Goal: Task Accomplishment & Management: Use online tool/utility

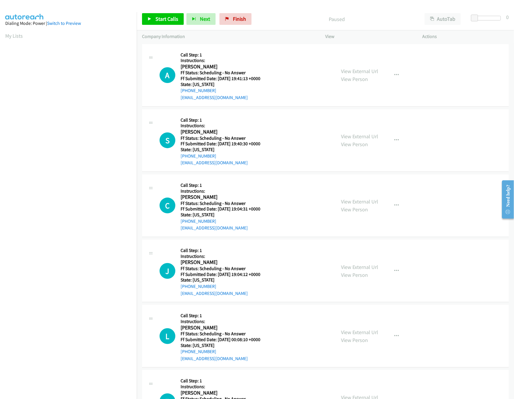
scroll to position [0, 2]
click at [169, 25] on link "Start Calls" at bounding box center [163, 19] width 42 height 12
click at [343, 70] on link "View External Url" at bounding box center [360, 71] width 37 height 7
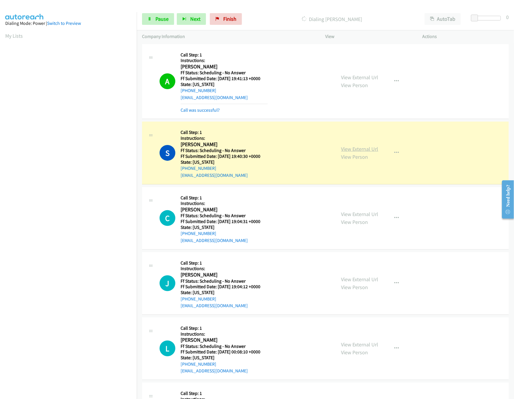
click at [369, 151] on link "View External Url" at bounding box center [360, 149] width 37 height 7
drag, startPoint x: 475, startPoint y: 18, endPoint x: 463, endPoint y: 19, distance: 11.4
click at [482, 18] on span at bounding box center [481, 18] width 7 height 7
drag, startPoint x: 482, startPoint y: 18, endPoint x: 470, endPoint y: 20, distance: 12.0
click at [470, 20] on div at bounding box center [487, 20] width 37 height 9
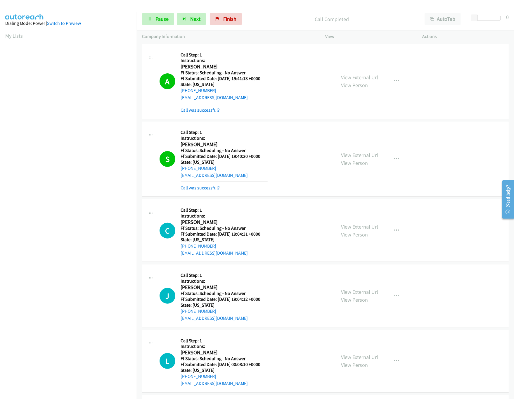
scroll to position [117, 0]
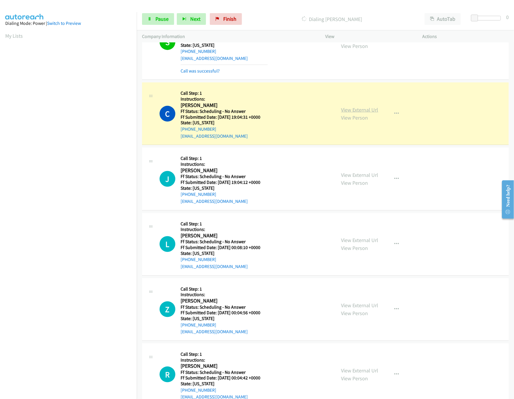
click at [354, 108] on link "View External Url" at bounding box center [360, 109] width 37 height 7
click at [161, 20] on span "Pause" at bounding box center [162, 18] width 13 height 7
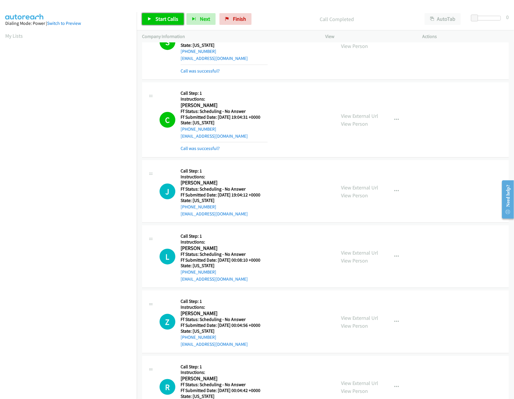
click at [153, 16] on link "Start Calls" at bounding box center [163, 19] width 42 height 12
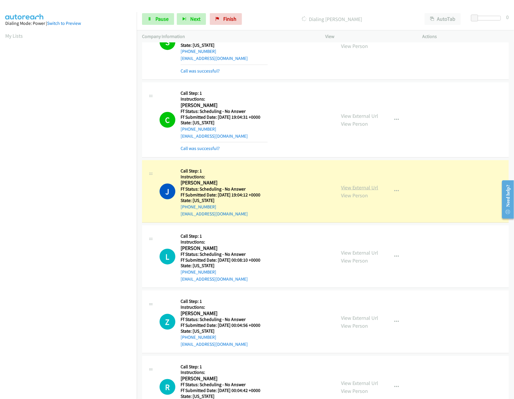
click at [362, 185] on link "View External Url" at bounding box center [360, 187] width 37 height 7
click at [349, 253] on link "View External Url" at bounding box center [360, 252] width 37 height 7
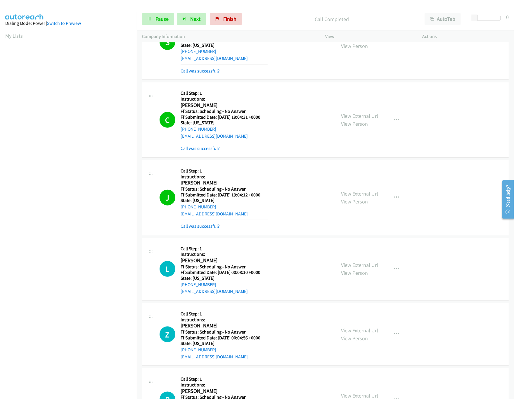
scroll to position [175, 0]
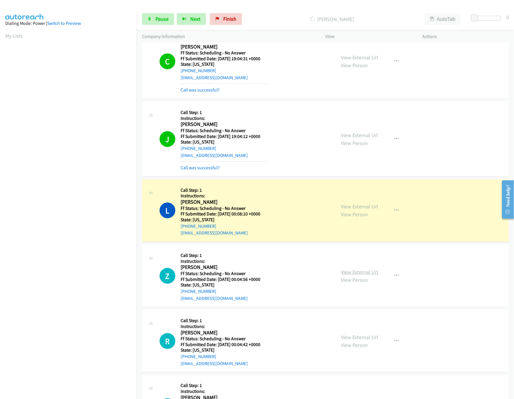
click at [361, 274] on link "View External Url" at bounding box center [360, 272] width 37 height 7
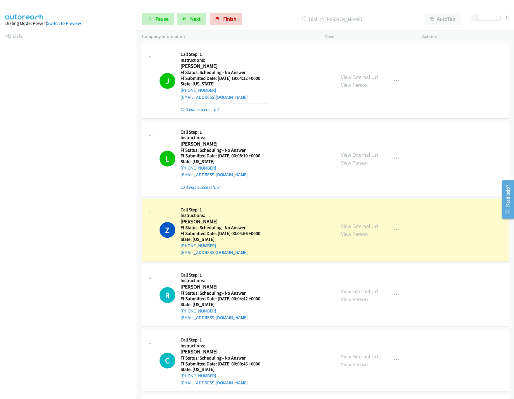
scroll to position [351, 0]
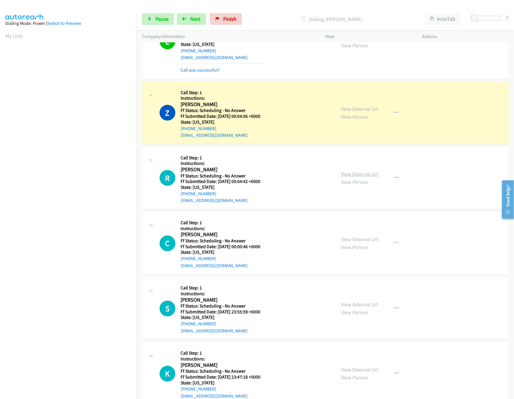
click at [362, 175] on link "View External Url" at bounding box center [360, 174] width 37 height 7
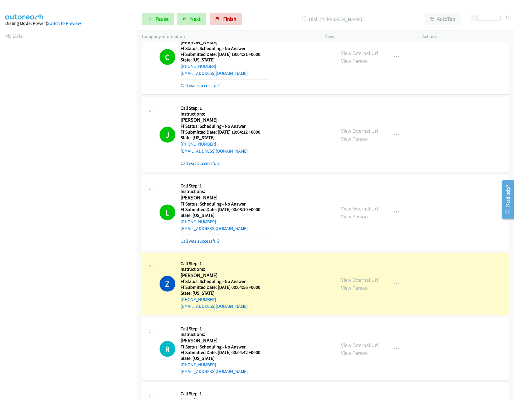
scroll to position [175, 0]
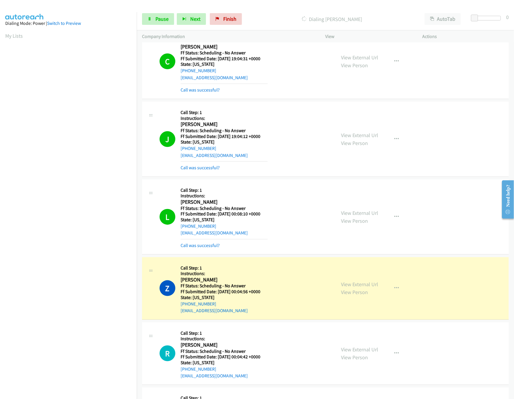
click at [199, 94] on div "C Callback Scheduled Call Step: 1 Instructions: Chris Tafoya America/Los_Angele…" at bounding box center [325, 61] width 367 height 75
click at [202, 87] on div "Call was successful?" at bounding box center [224, 90] width 87 height 7
click at [203, 89] on link "Call was successful?" at bounding box center [200, 90] width 39 height 6
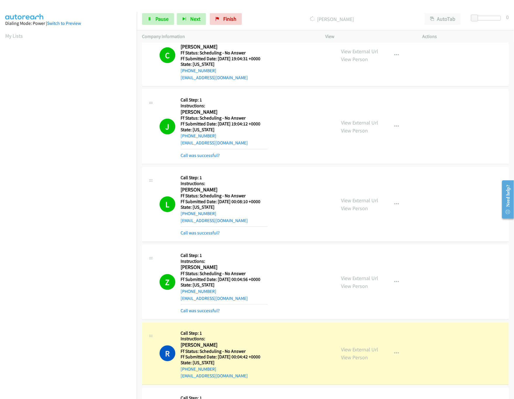
scroll to position [409, 0]
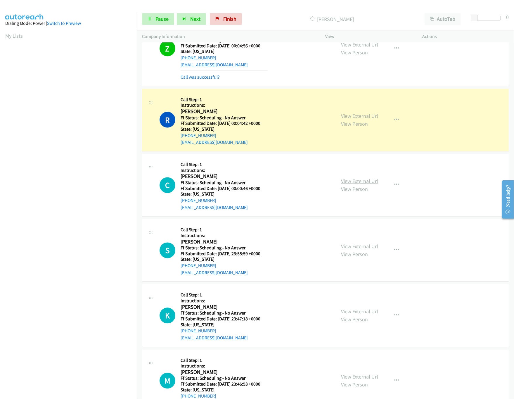
click at [363, 181] on link "View External Url" at bounding box center [360, 181] width 37 height 7
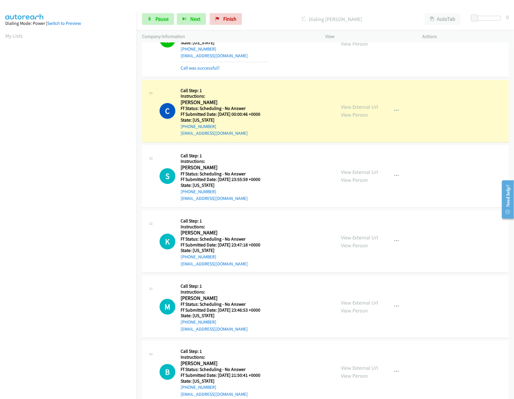
scroll to position [468, 0]
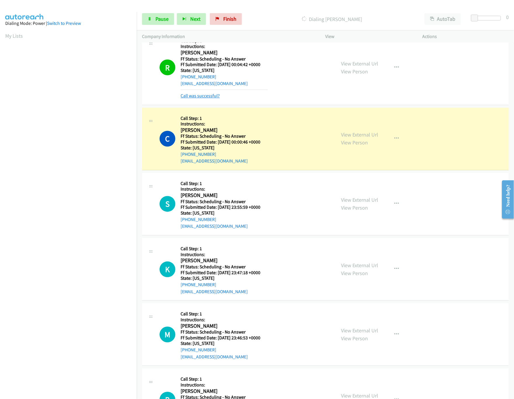
click at [206, 95] on link "Call was successful?" at bounding box center [200, 96] width 39 height 6
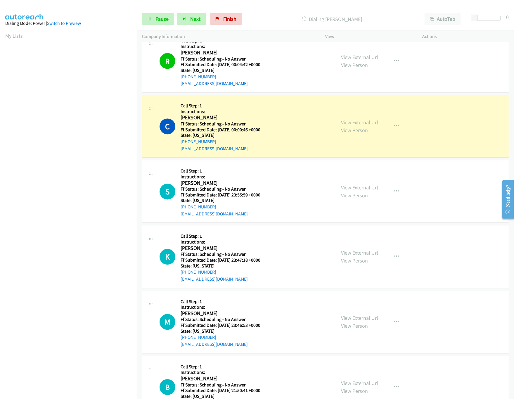
click at [352, 191] on link "View External Url" at bounding box center [360, 188] width 37 height 7
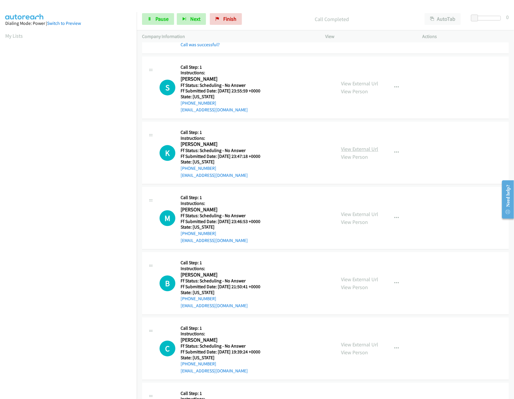
click at [369, 150] on link "View External Url" at bounding box center [360, 149] width 37 height 7
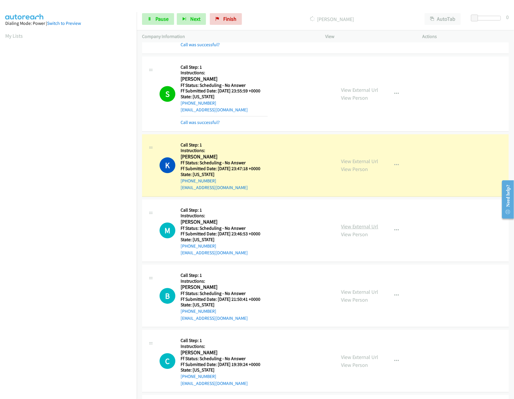
drag, startPoint x: 344, startPoint y: 223, endPoint x: 347, endPoint y: 228, distance: 6.0
click at [344, 223] on div "View External Url View Person View External Url Email Schedule/Manage Callback …" at bounding box center [387, 231] width 102 height 52
click at [347, 228] on link "View External Url" at bounding box center [360, 226] width 37 height 7
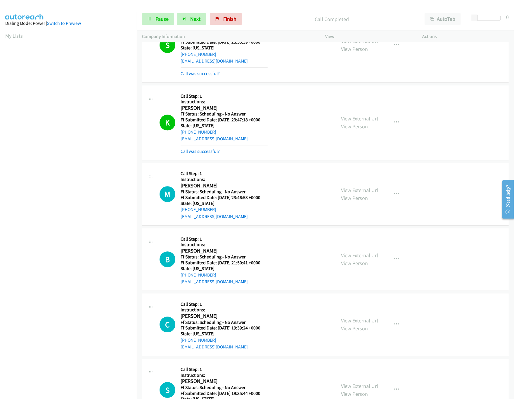
scroll to position [702, 0]
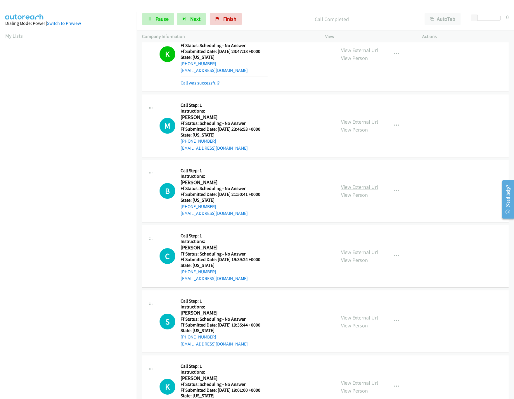
click at [368, 190] on link "View External Url" at bounding box center [360, 187] width 37 height 7
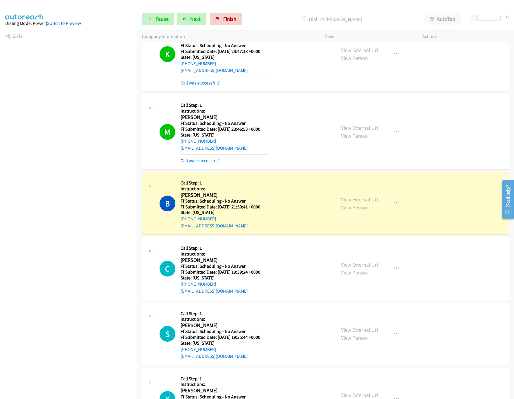
scroll to position [760, 0]
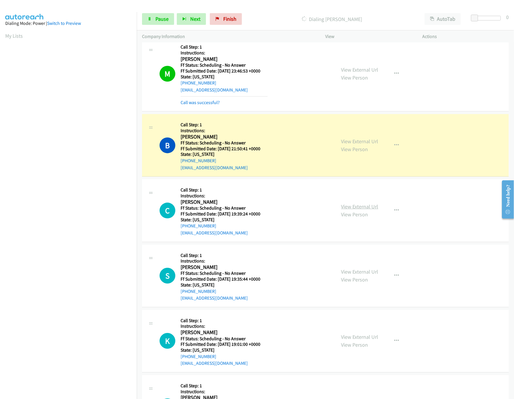
click at [358, 209] on link "View External Url" at bounding box center [360, 206] width 37 height 7
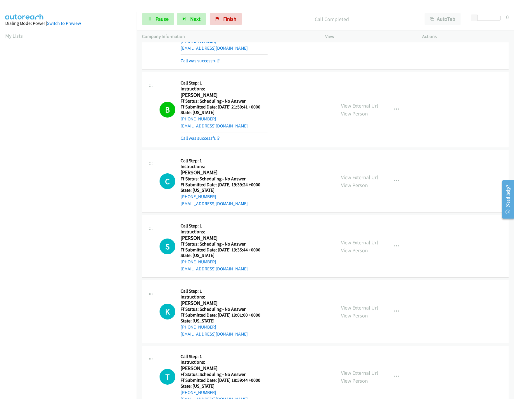
scroll to position [819, 0]
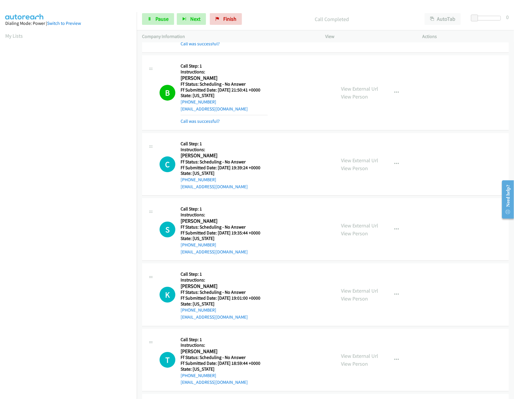
click at [356, 232] on div "View External Url View Person" at bounding box center [360, 230] width 37 height 16
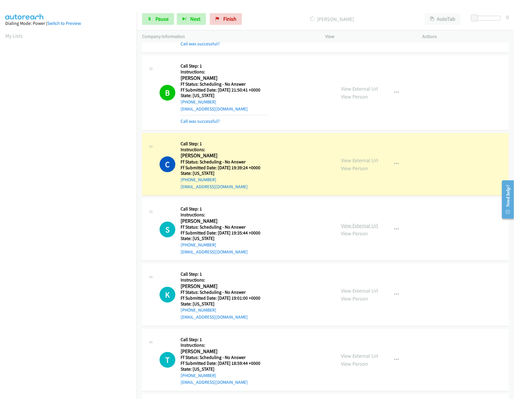
click at [356, 229] on link "View External Url" at bounding box center [360, 225] width 37 height 7
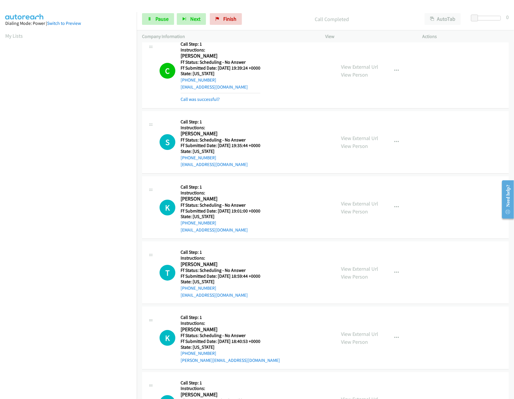
scroll to position [935, 0]
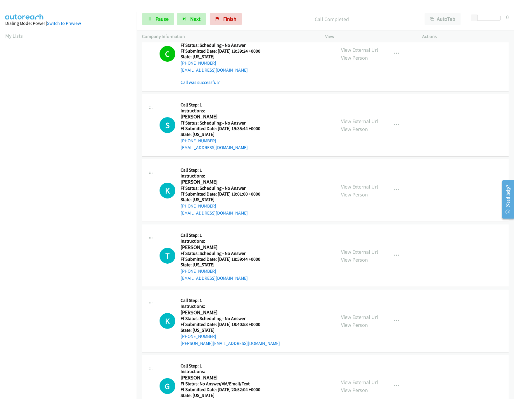
click at [351, 187] on link "View External Url" at bounding box center [360, 186] width 37 height 7
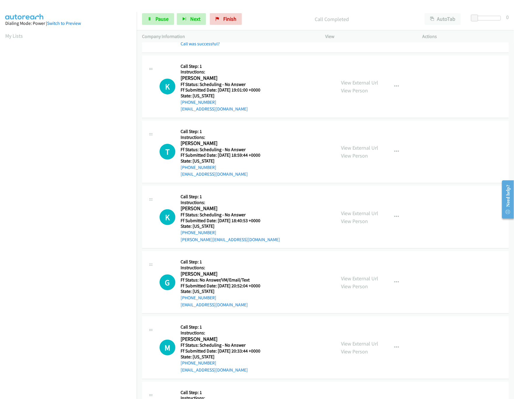
scroll to position [1053, 0]
click at [366, 150] on link "View External Url" at bounding box center [360, 147] width 37 height 7
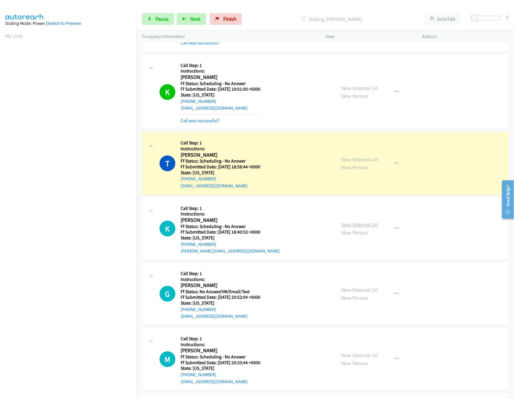
click at [370, 228] on link "View External Url" at bounding box center [360, 224] width 37 height 7
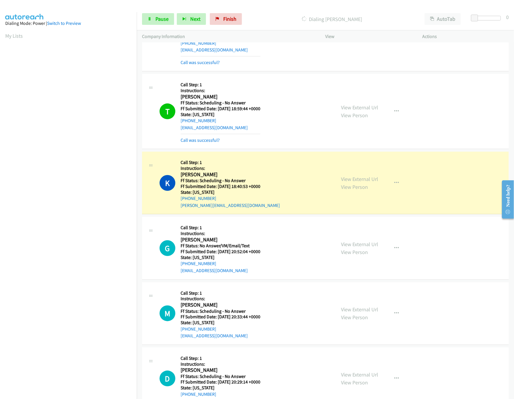
scroll to position [1170, 0]
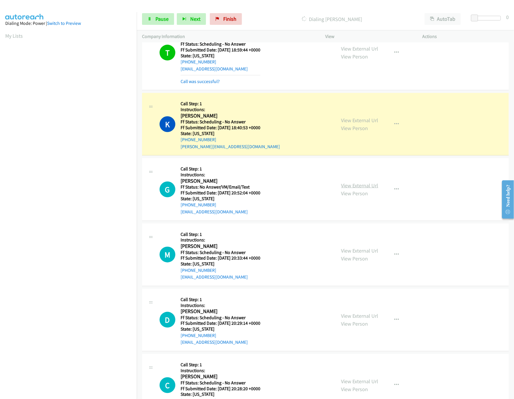
click at [347, 189] on link "View External Url" at bounding box center [360, 185] width 37 height 7
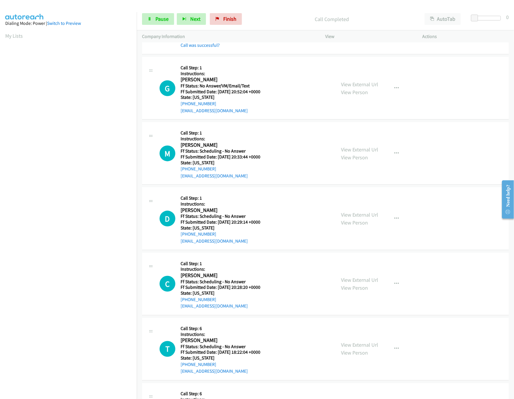
scroll to position [1286, 0]
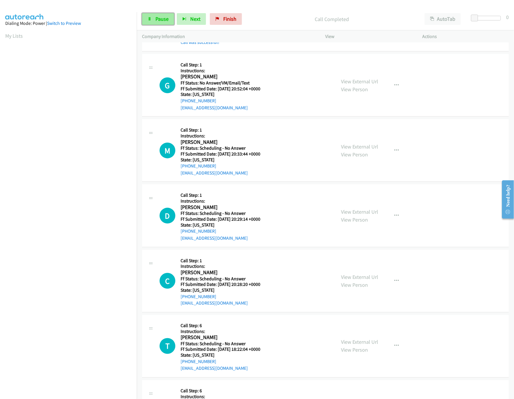
click at [148, 20] on icon at bounding box center [150, 19] width 4 height 4
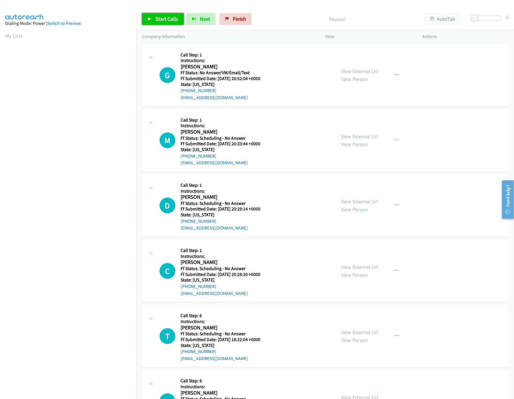
click at [162, 20] on span "Start Calls" at bounding box center [167, 18] width 23 height 7
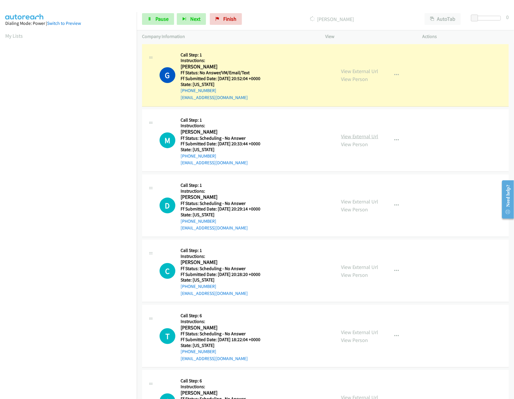
click at [356, 137] on link "View External Url" at bounding box center [360, 136] width 37 height 7
click at [369, 199] on link "View External Url" at bounding box center [360, 201] width 37 height 7
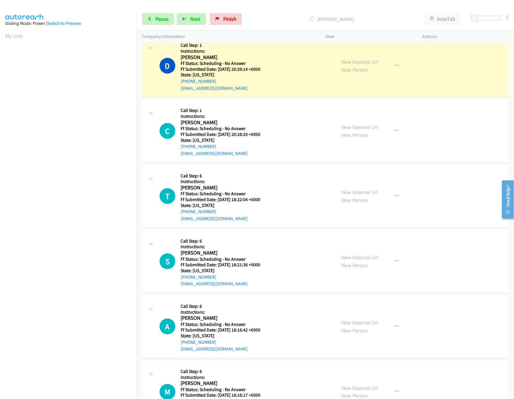
scroll to position [175, 0]
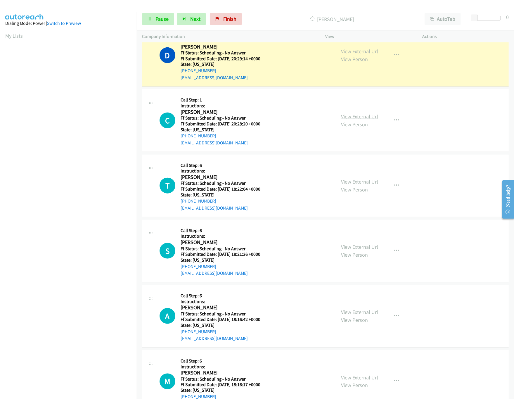
click at [351, 114] on link "View External Url" at bounding box center [360, 116] width 37 height 7
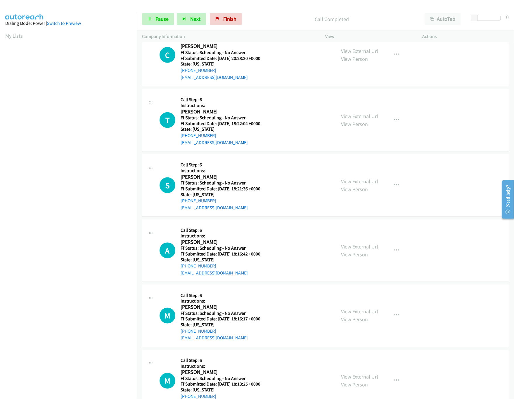
scroll to position [234, 0]
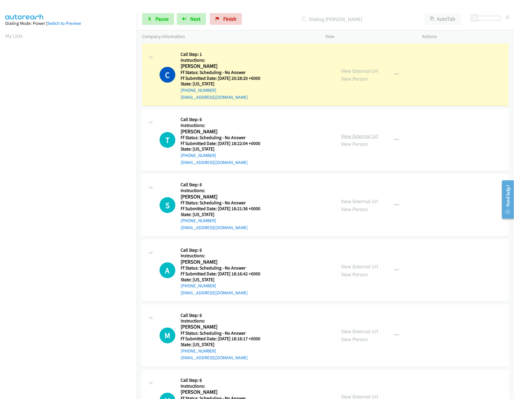
click at [343, 135] on link "View External Url" at bounding box center [360, 136] width 37 height 7
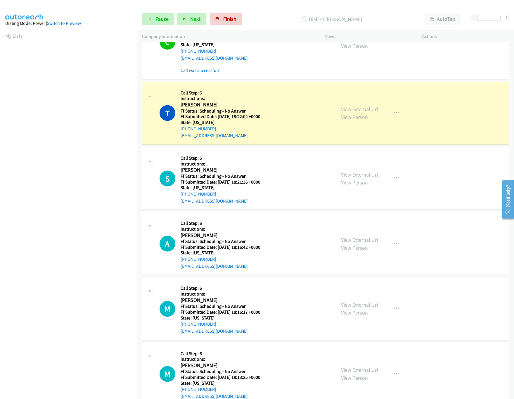
scroll to position [292, 0]
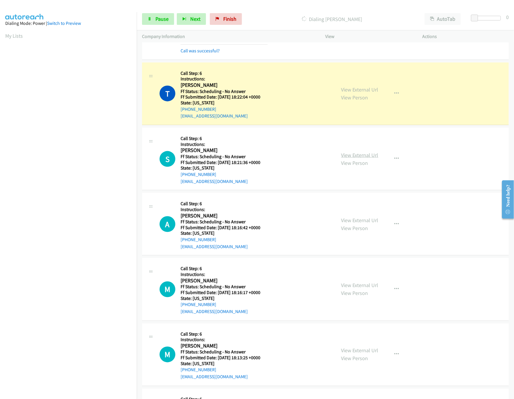
click at [376, 157] on div "View External Url View Person View External Url Email Schedule/Manage Callback …" at bounding box center [387, 159] width 102 height 52
click at [371, 157] on link "View External Url" at bounding box center [360, 155] width 37 height 7
click at [366, 220] on link "View External Url" at bounding box center [360, 220] width 37 height 7
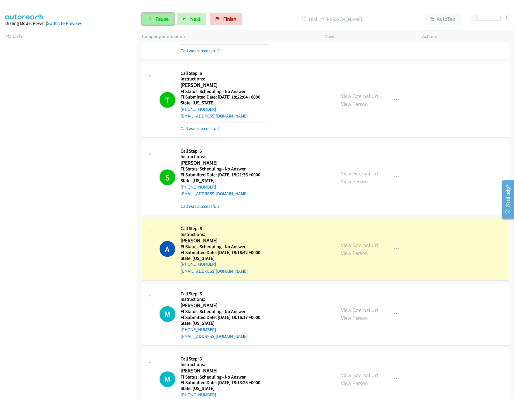
click at [154, 20] on link "Pause" at bounding box center [158, 19] width 32 height 12
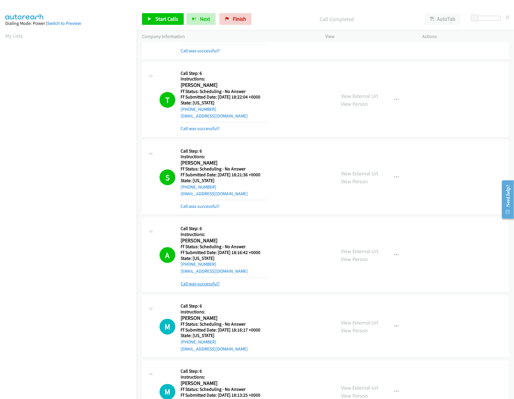
click at [204, 287] on link "Call was successful?" at bounding box center [200, 284] width 39 height 6
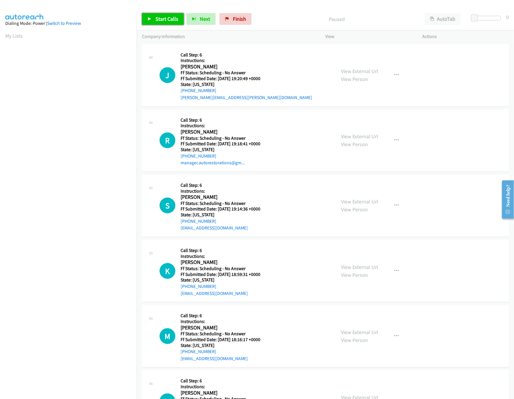
click at [154, 20] on link "Start Calls" at bounding box center [163, 19] width 42 height 12
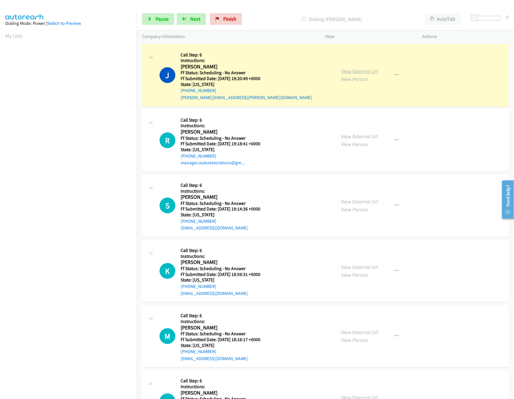
click at [356, 72] on link "View External Url" at bounding box center [360, 71] width 37 height 7
click at [374, 137] on link "View External Url" at bounding box center [360, 136] width 37 height 7
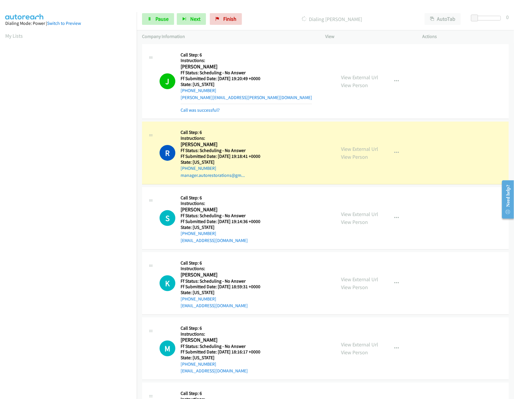
scroll to position [58, 0]
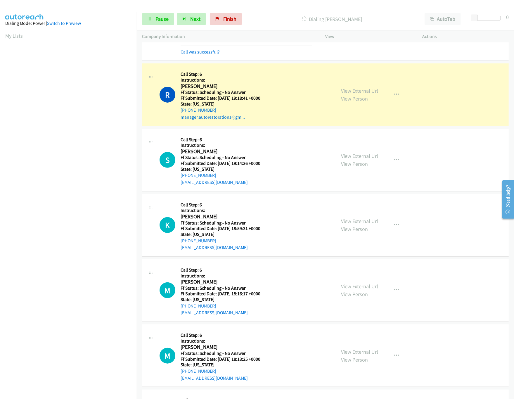
click at [68, 356] on nav "Dialing Mode: Power | Switch to Preview My Lists" at bounding box center [68, 211] width 137 height 399
click at [368, 157] on link "View External Url" at bounding box center [360, 156] width 37 height 7
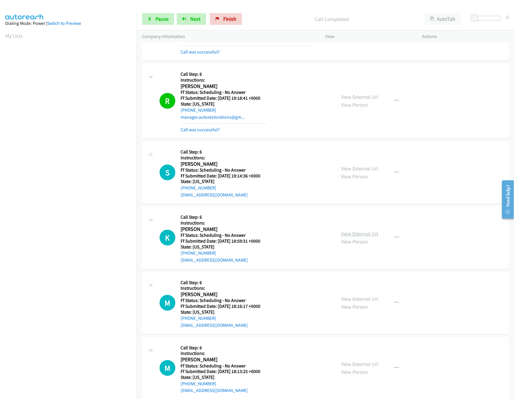
click at [363, 233] on link "View External Url" at bounding box center [360, 233] width 37 height 7
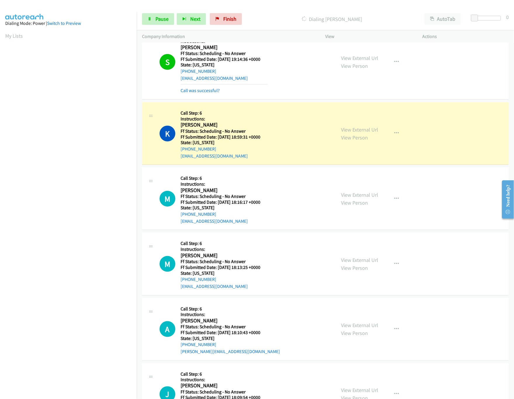
scroll to position [175, 0]
click at [356, 198] on link "View External Url" at bounding box center [360, 194] width 37 height 7
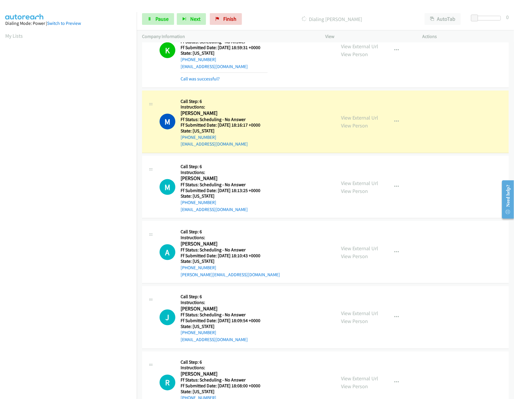
scroll to position [292, 0]
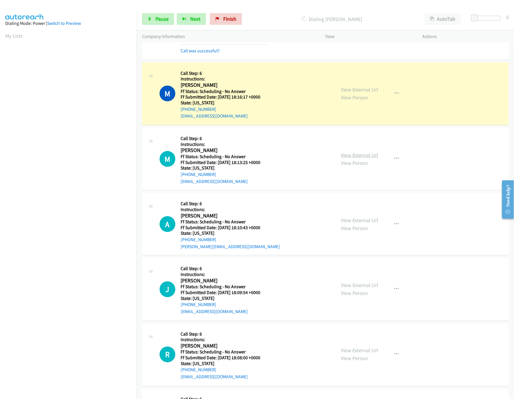
click at [352, 155] on link "View External Url" at bounding box center [360, 155] width 37 height 7
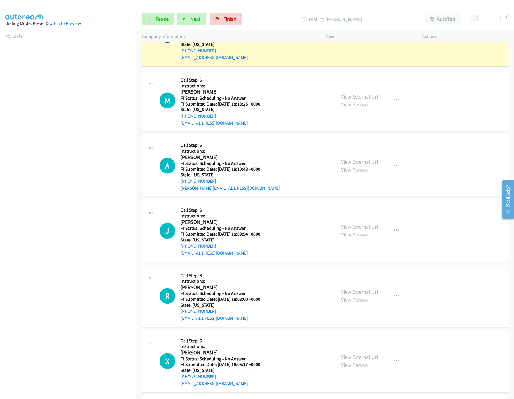
scroll to position [357, 0]
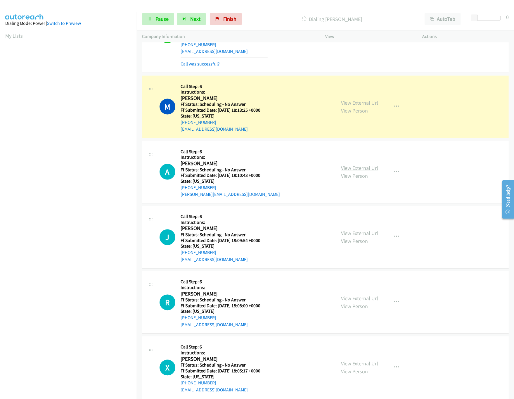
click at [347, 168] on link "View External Url" at bounding box center [360, 168] width 37 height 7
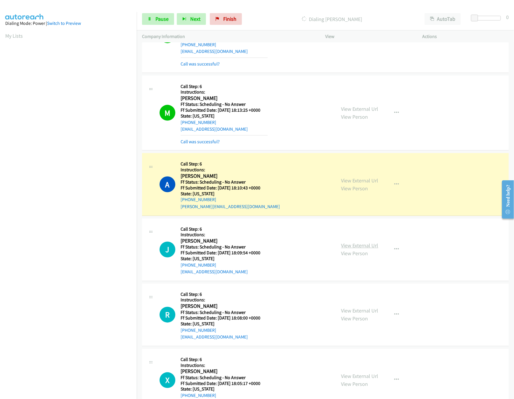
click at [354, 246] on link "View External Url" at bounding box center [360, 245] width 37 height 7
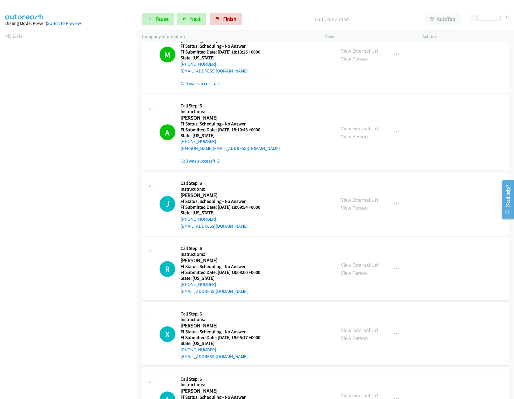
scroll to position [474, 0]
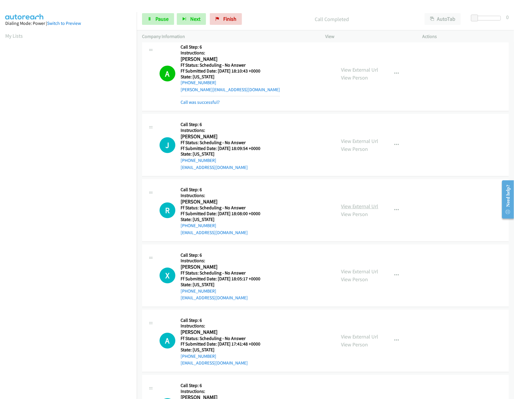
click at [360, 206] on link "View External Url" at bounding box center [360, 206] width 37 height 7
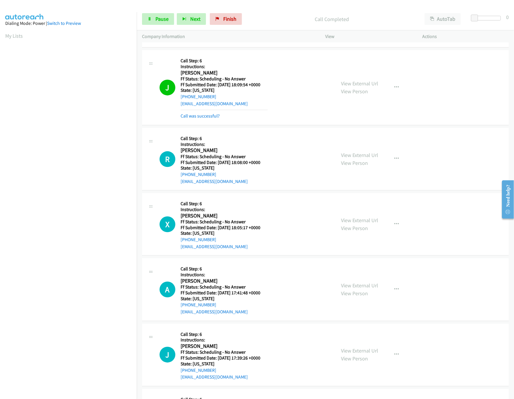
scroll to position [591, 0]
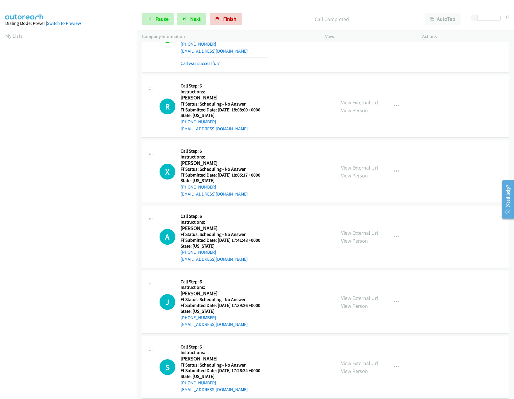
click at [352, 168] on link "View External Url" at bounding box center [360, 167] width 37 height 7
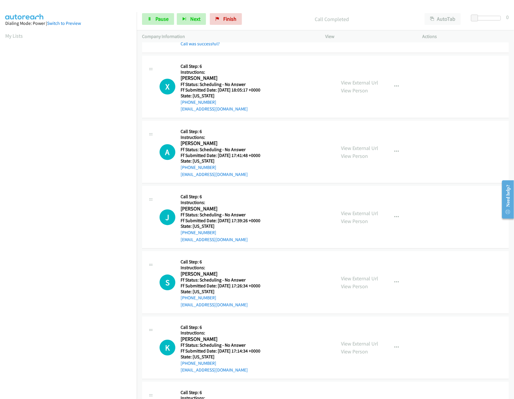
scroll to position [708, 0]
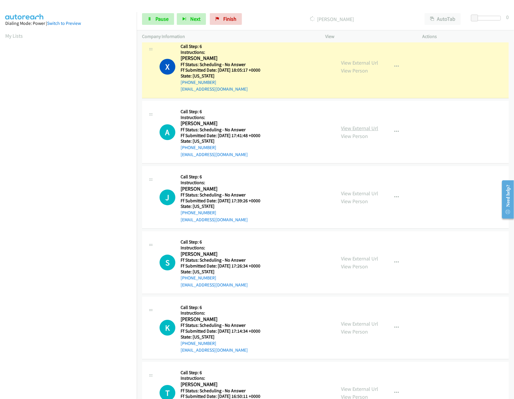
click at [351, 132] on link "View External Url" at bounding box center [360, 128] width 37 height 7
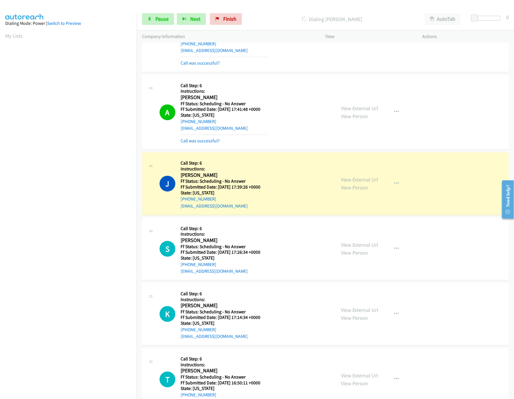
scroll to position [766, 0]
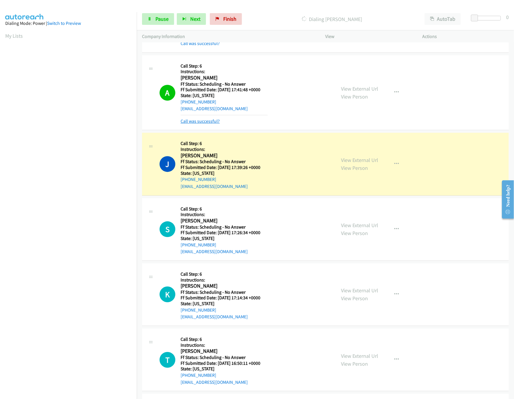
click at [189, 122] on link "Call was successful?" at bounding box center [200, 121] width 39 height 6
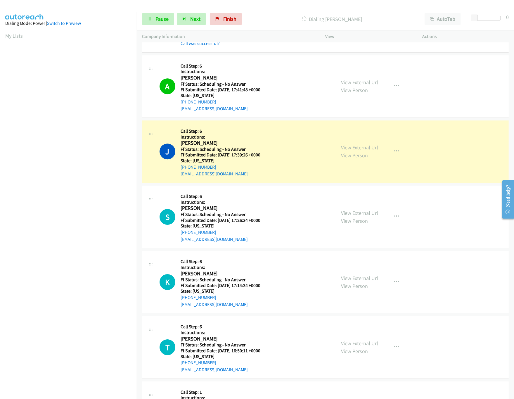
click at [344, 148] on link "View External Url" at bounding box center [360, 147] width 37 height 7
click at [352, 216] on link "View External Url" at bounding box center [360, 213] width 37 height 7
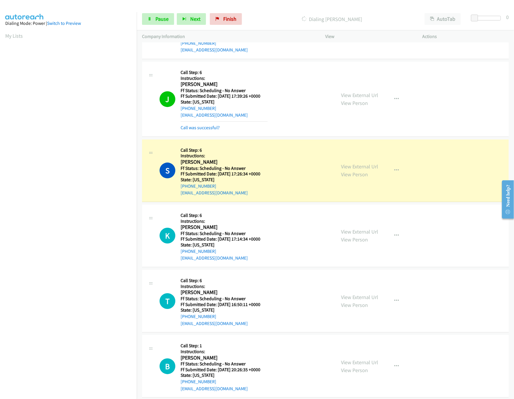
scroll to position [883, 0]
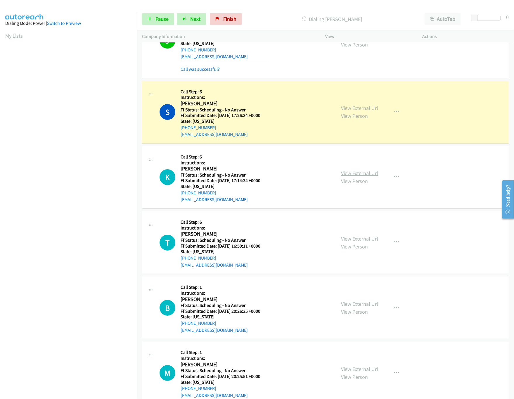
click at [363, 173] on link "View External Url" at bounding box center [360, 173] width 37 height 7
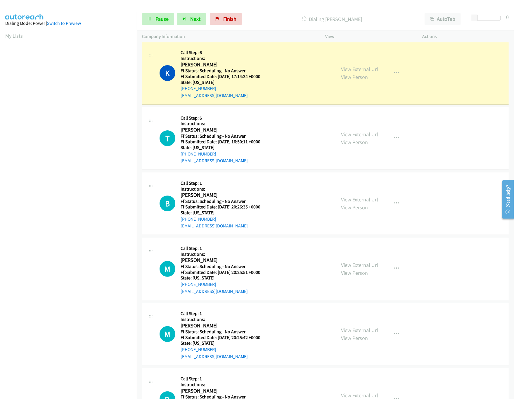
scroll to position [1000, 0]
click at [361, 135] on link "View External Url" at bounding box center [360, 134] width 37 height 7
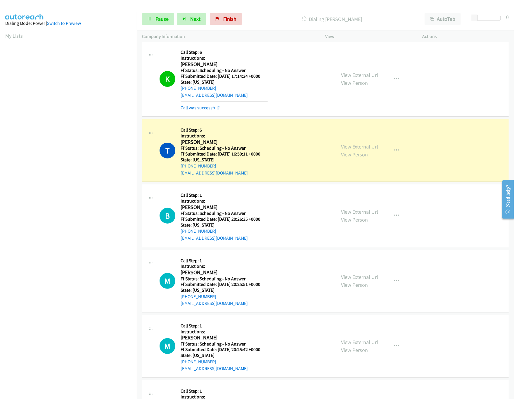
drag, startPoint x: 347, startPoint y: 216, endPoint x: 342, endPoint y: 214, distance: 5.2
click at [347, 215] on link "View External Url" at bounding box center [360, 211] width 37 height 7
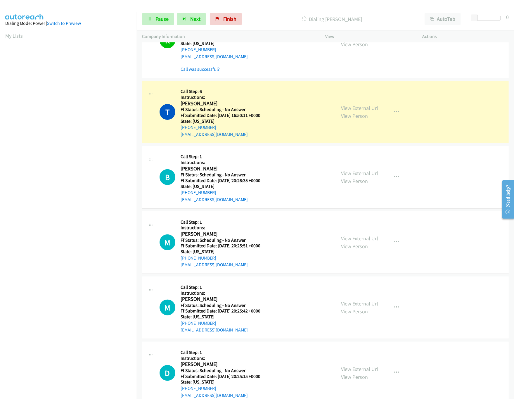
scroll to position [1059, 0]
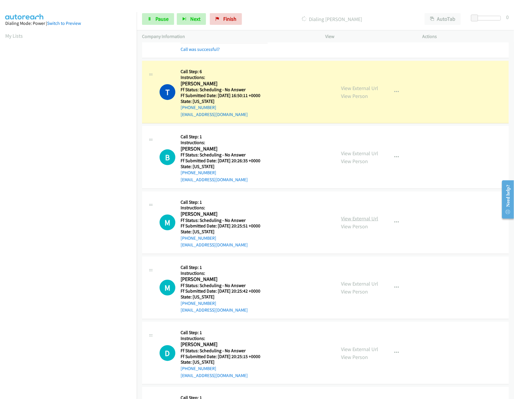
click at [350, 221] on link "View External Url" at bounding box center [360, 218] width 37 height 7
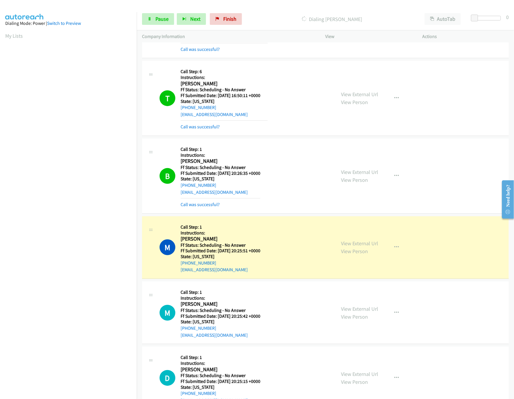
scroll to position [1176, 0]
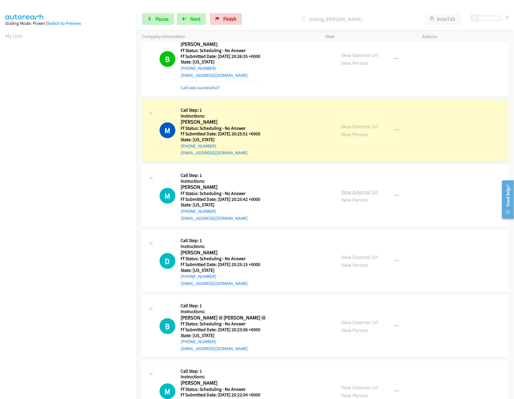
click at [353, 195] on link "View External Url" at bounding box center [360, 192] width 37 height 7
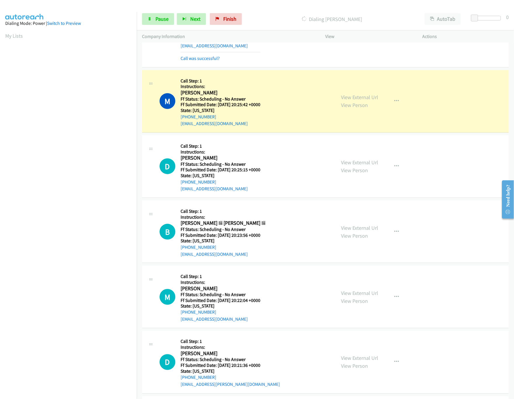
scroll to position [1292, 0]
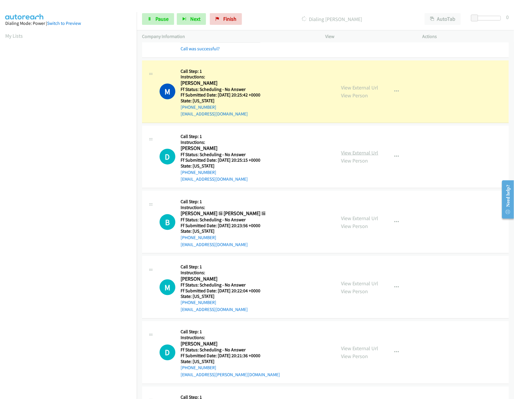
click at [371, 156] on link "View External Url" at bounding box center [360, 152] width 37 height 7
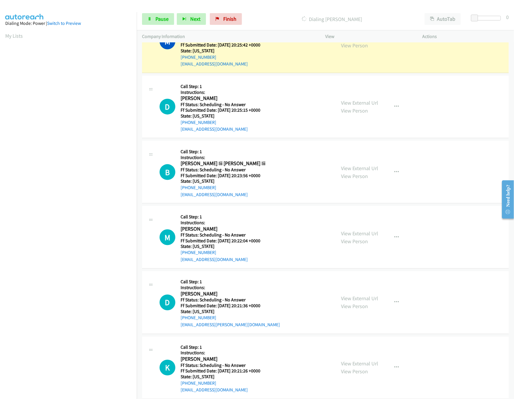
scroll to position [1410, 0]
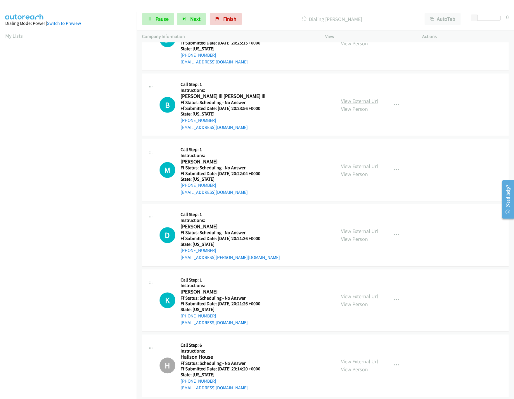
click at [343, 104] on link "View External Url" at bounding box center [360, 101] width 37 height 7
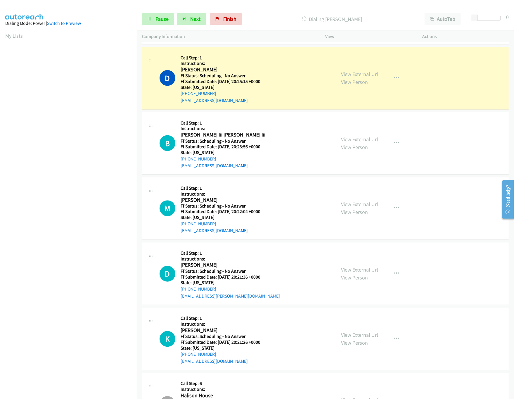
scroll to position [1364, 0]
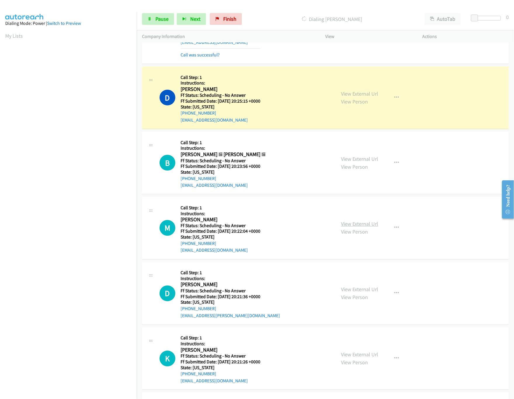
click at [370, 228] on link "View External Url" at bounding box center [360, 224] width 37 height 7
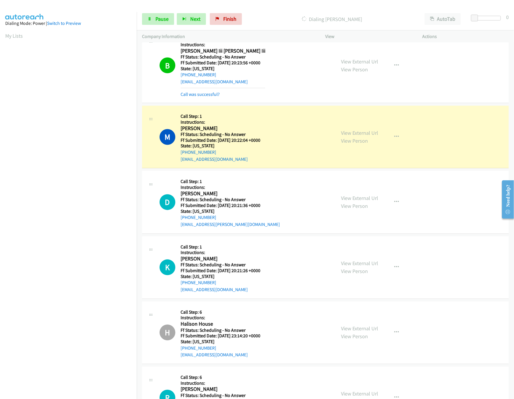
scroll to position [1481, 0]
click at [217, 96] on link "Call was successful?" at bounding box center [200, 94] width 39 height 6
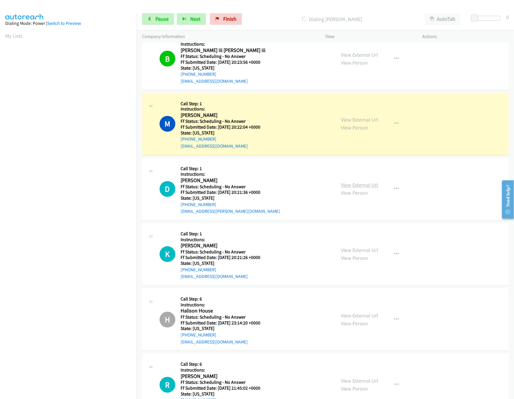
click at [356, 188] on link "View External Url" at bounding box center [360, 185] width 37 height 7
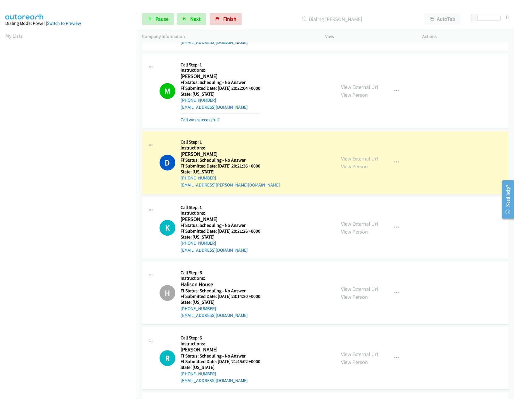
scroll to position [1540, 0]
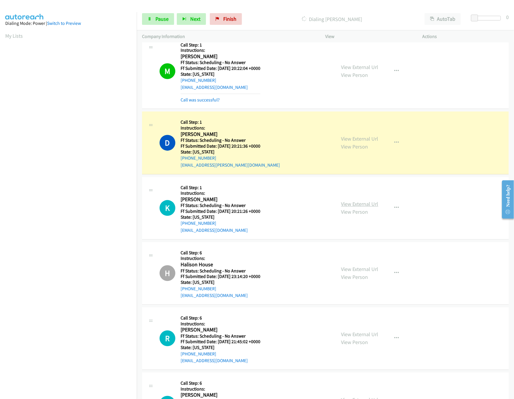
click at [359, 208] on link "View External Url" at bounding box center [360, 204] width 37 height 7
click at [372, 273] on link "View External Url" at bounding box center [360, 269] width 37 height 7
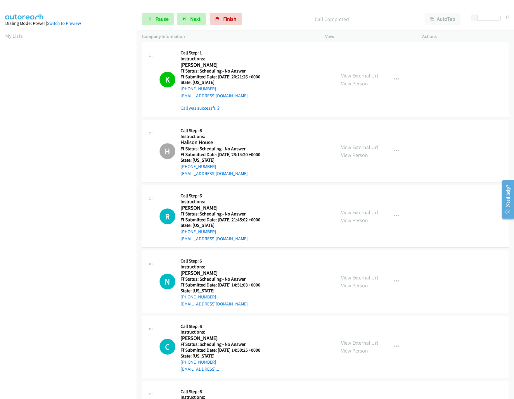
scroll to position [1715, 0]
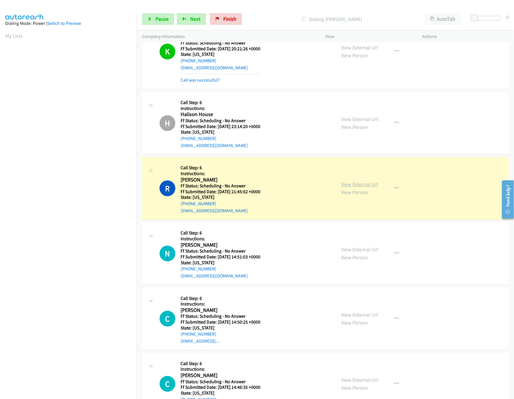
click at [372, 188] on link "View External Url" at bounding box center [360, 184] width 37 height 7
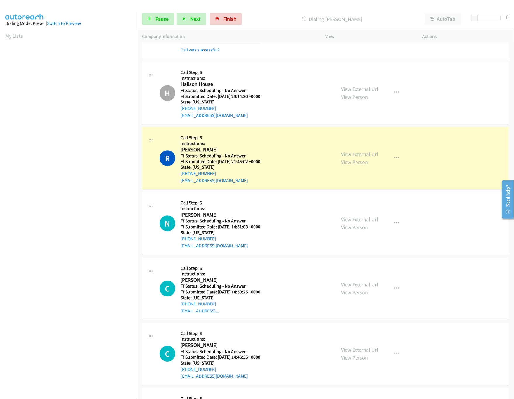
scroll to position [1773, 0]
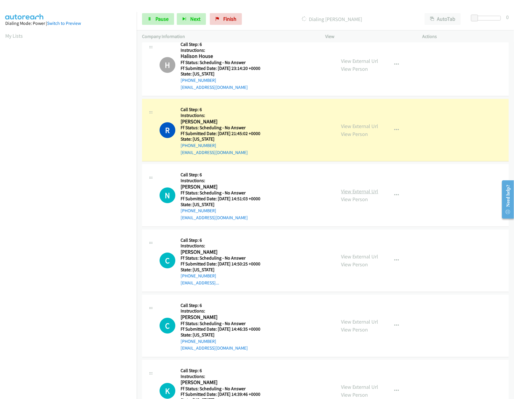
click at [357, 195] on link "View External Url" at bounding box center [360, 191] width 37 height 7
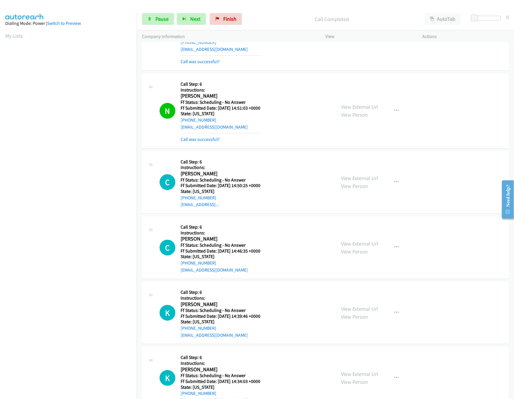
scroll to position [1890, 0]
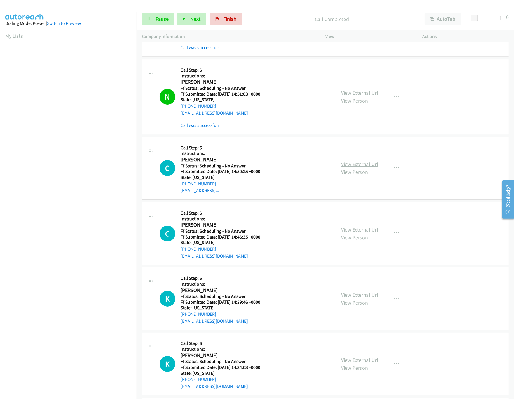
click at [349, 168] on link "View External Url" at bounding box center [360, 164] width 37 height 7
click at [363, 233] on link "View External Url" at bounding box center [360, 229] width 37 height 7
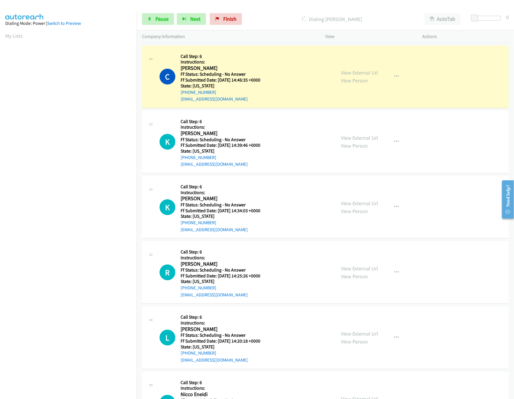
scroll to position [2066, 0]
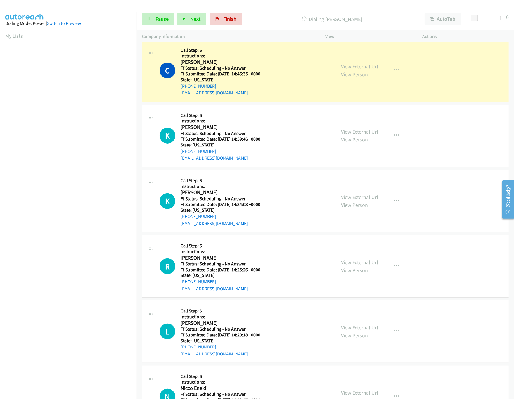
click at [356, 135] on link "View External Url" at bounding box center [360, 131] width 37 height 7
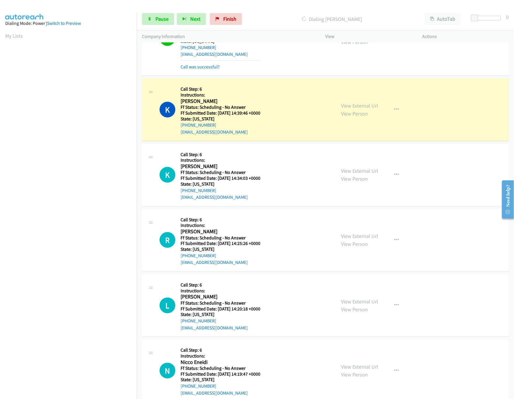
scroll to position [2124, 0]
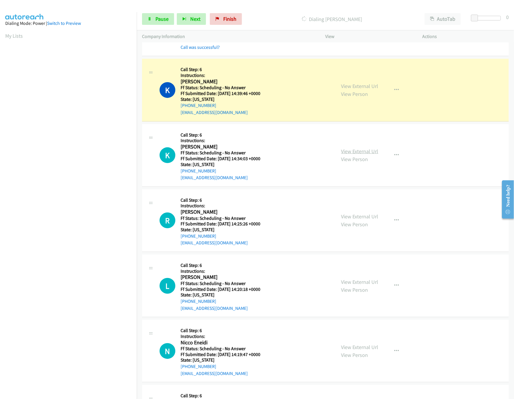
click at [350, 155] on link "View External Url" at bounding box center [360, 151] width 37 height 7
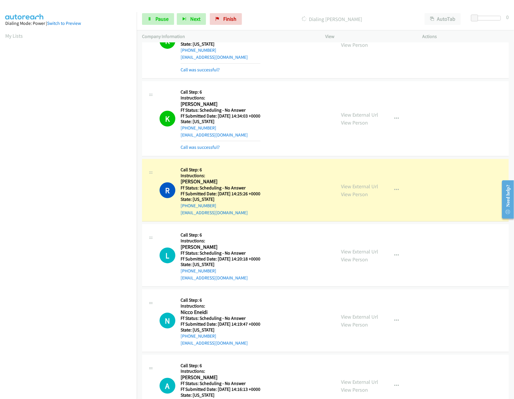
scroll to position [2300, 0]
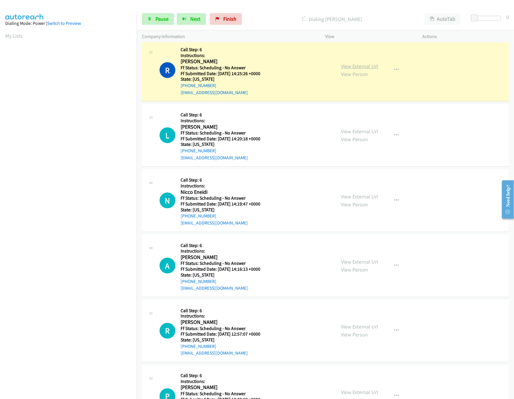
click at [355, 70] on link "View External Url" at bounding box center [360, 66] width 37 height 7
drag, startPoint x: 154, startPoint y: 18, endPoint x: 179, endPoint y: 51, distance: 41.7
click at [154, 18] on link "Pause" at bounding box center [158, 19] width 32 height 12
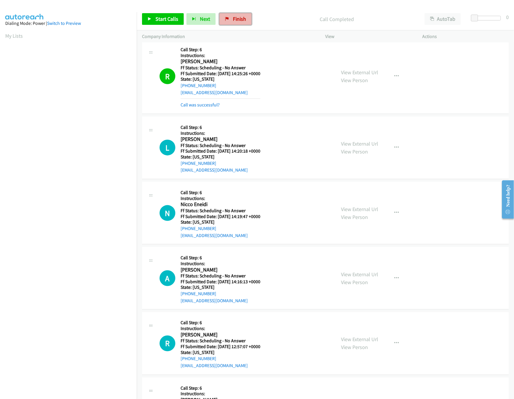
click at [227, 24] on link "Finish" at bounding box center [236, 19] width 32 height 12
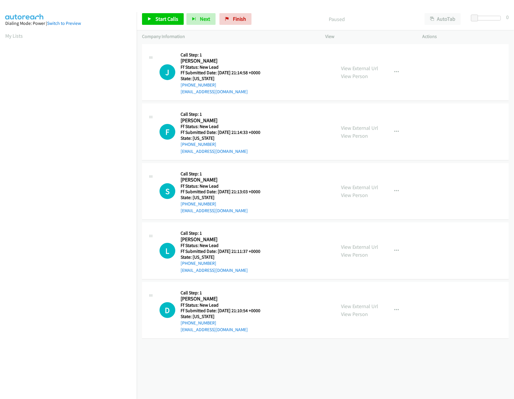
drag, startPoint x: 347, startPoint y: 189, endPoint x: 349, endPoint y: 171, distance: 18.3
click at [347, 189] on link "View External Url" at bounding box center [360, 187] width 37 height 7
click at [358, 130] on link "View External Url" at bounding box center [360, 128] width 37 height 7
click at [362, 68] on link "View External Url" at bounding box center [360, 68] width 37 height 7
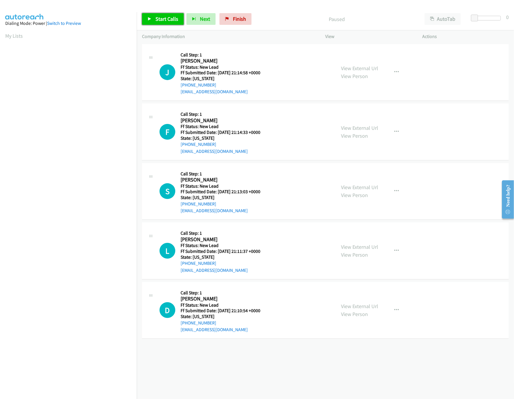
click at [162, 17] on span "Start Calls" at bounding box center [167, 18] width 23 height 7
drag, startPoint x: 476, startPoint y: 17, endPoint x: 482, endPoint y: 17, distance: 6.1
click at [482, 17] on span at bounding box center [481, 18] width 7 height 7
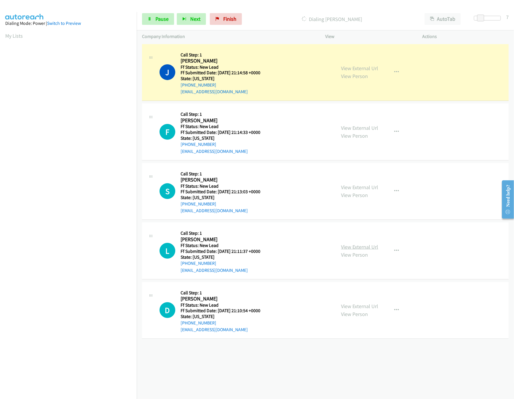
click at [372, 246] on link "View External Url" at bounding box center [360, 247] width 37 height 7
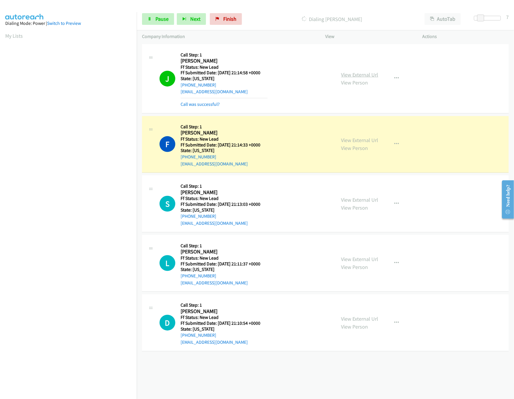
click at [364, 75] on link "View External Url" at bounding box center [360, 74] width 37 height 7
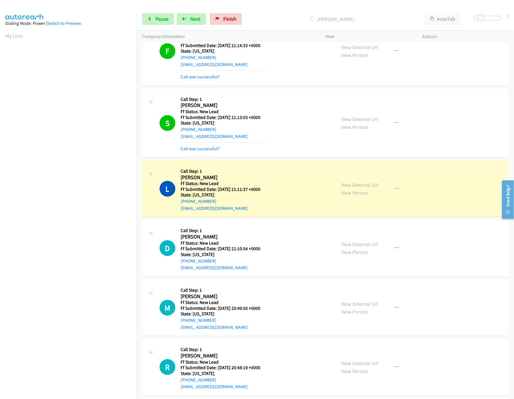
scroll to position [168, 0]
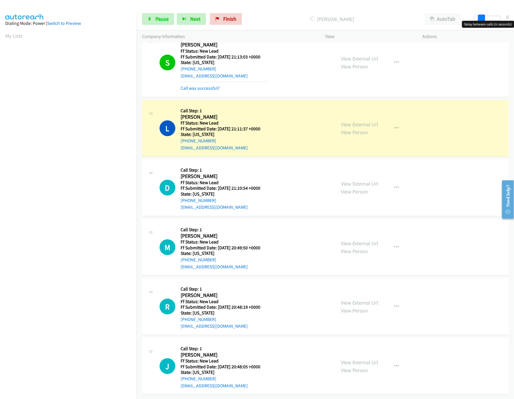
drag, startPoint x: 480, startPoint y: 20, endPoint x: 514, endPoint y: 18, distance: 34.3
click at [514, 18] on div "Start Calls Pause Next Finish [PERSON_NAME] AutoTab AutoTab 8" at bounding box center [326, 19] width 378 height 23
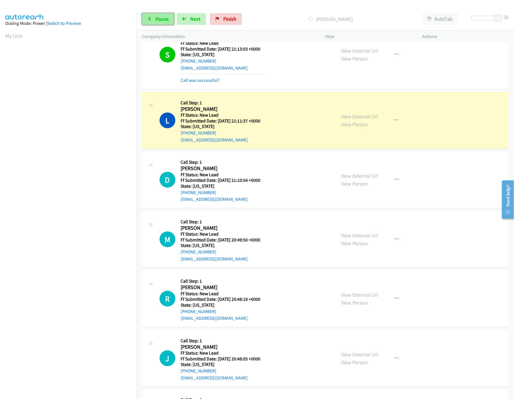
click at [153, 25] on link "Pause" at bounding box center [158, 19] width 32 height 12
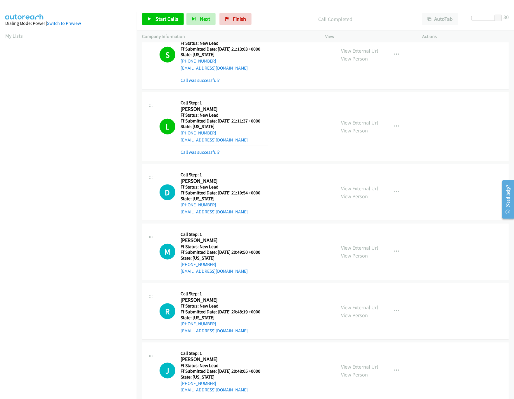
click at [211, 150] on link "Call was successful?" at bounding box center [200, 152] width 39 height 6
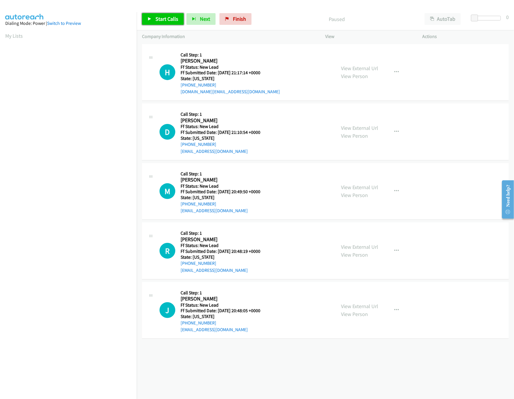
click at [152, 18] on link "Start Calls" at bounding box center [163, 19] width 42 height 12
click at [351, 66] on link "View External Url" at bounding box center [360, 68] width 37 height 7
drag, startPoint x: 473, startPoint y: 18, endPoint x: 481, endPoint y: 18, distance: 7.6
click at [481, 18] on span at bounding box center [482, 18] width 7 height 7
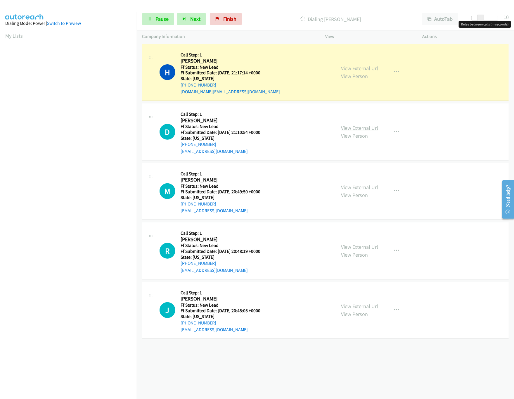
click at [368, 130] on link "View External Url" at bounding box center [360, 128] width 37 height 7
drag, startPoint x: 355, startPoint y: 183, endPoint x: 358, endPoint y: 191, distance: 8.6
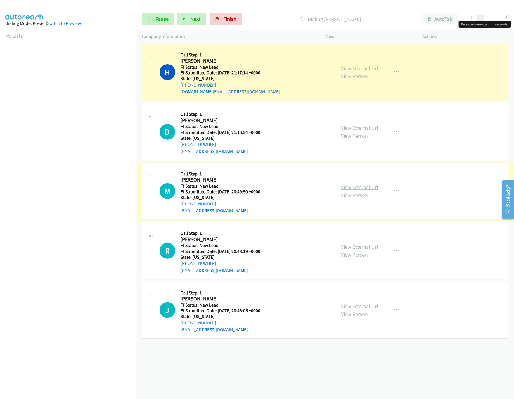
click at [362, 188] on link "View External Url" at bounding box center [360, 187] width 37 height 7
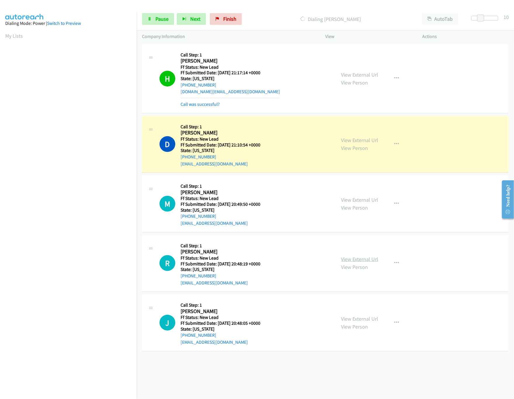
click at [363, 259] on link "View External Url" at bounding box center [360, 259] width 37 height 7
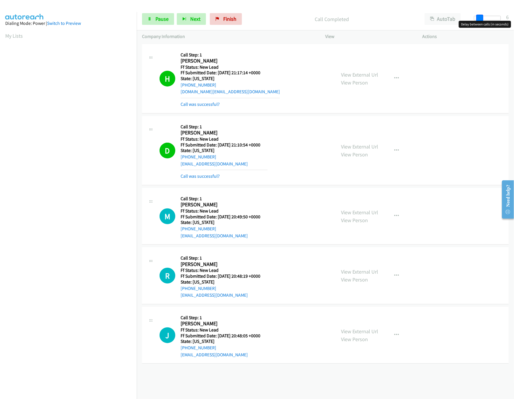
drag, startPoint x: 482, startPoint y: 19, endPoint x: 478, endPoint y: 19, distance: 4.1
click at [478, 19] on span at bounding box center [480, 18] width 7 height 7
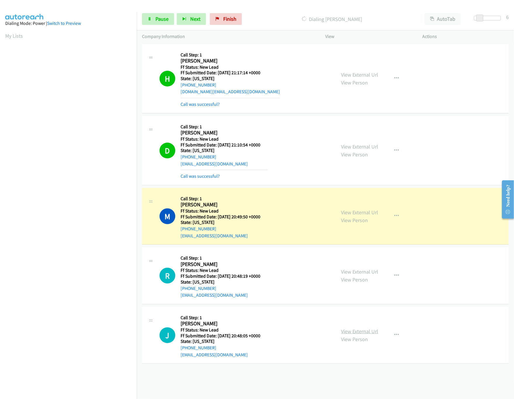
click at [362, 330] on link "View External Url" at bounding box center [360, 331] width 37 height 7
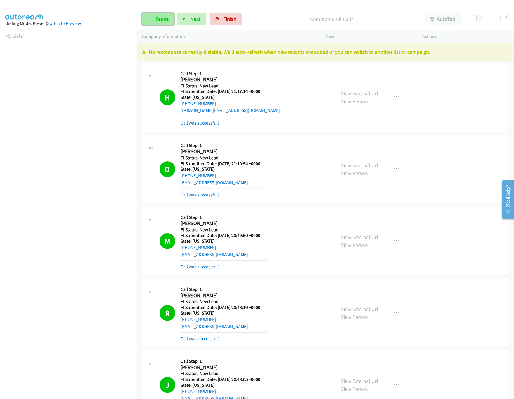
click at [150, 19] on icon at bounding box center [150, 19] width 4 height 4
drag, startPoint x: 237, startPoint y: 23, endPoint x: 274, endPoint y: 31, distance: 37.3
click at [237, 23] on link "Finish" at bounding box center [236, 19] width 32 height 12
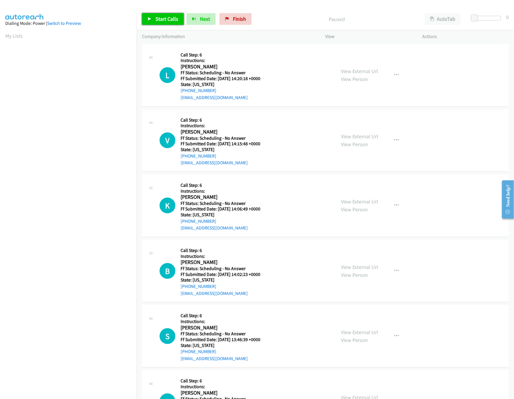
click at [152, 20] on link "Start Calls" at bounding box center [163, 19] width 42 height 12
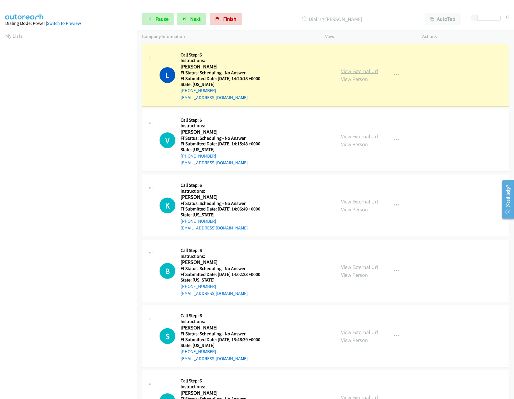
click at [357, 69] on link "View External Url" at bounding box center [360, 71] width 37 height 7
click at [352, 138] on link "View External Url" at bounding box center [360, 136] width 37 height 7
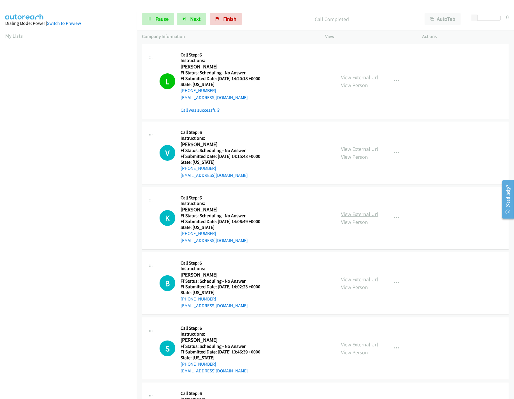
click at [372, 215] on link "View External Url" at bounding box center [360, 214] width 37 height 7
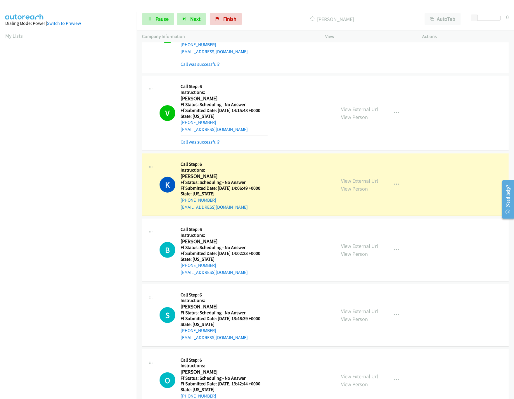
scroll to position [117, 0]
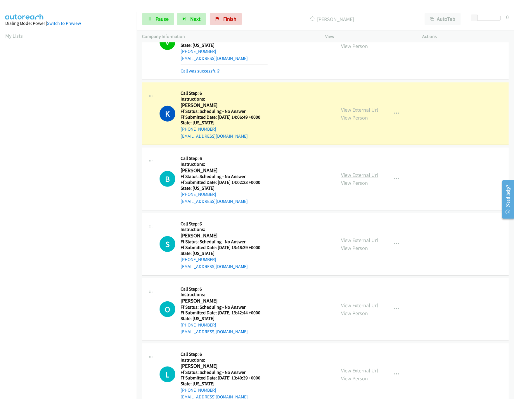
click at [354, 175] on link "View External Url" at bounding box center [360, 175] width 37 height 7
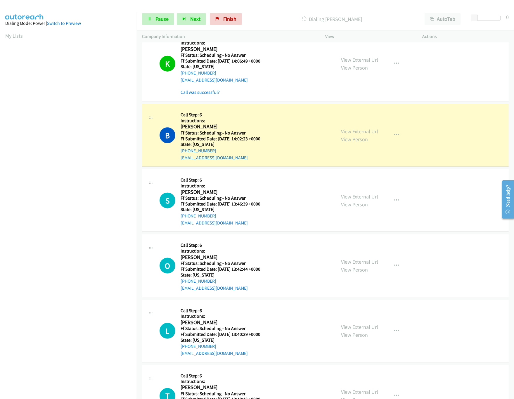
scroll to position [234, 0]
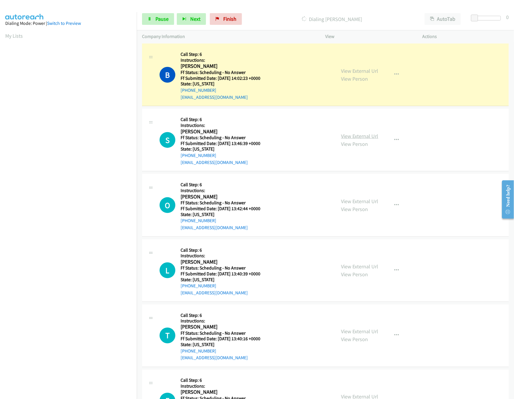
click at [356, 134] on link "View External Url" at bounding box center [360, 136] width 37 height 7
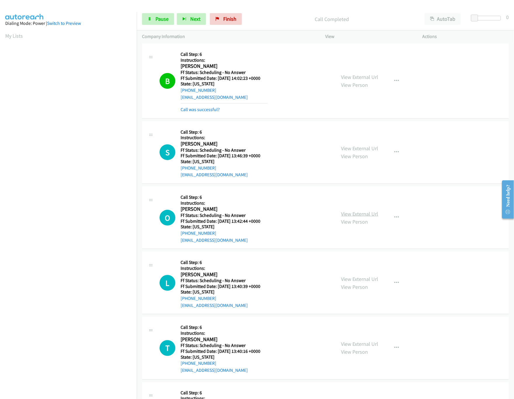
click at [354, 213] on link "View External Url" at bounding box center [360, 214] width 37 height 7
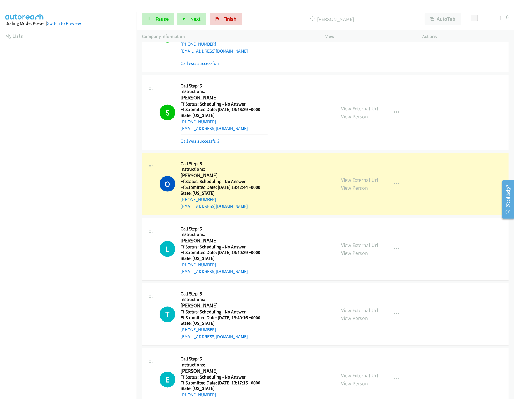
scroll to position [351, 0]
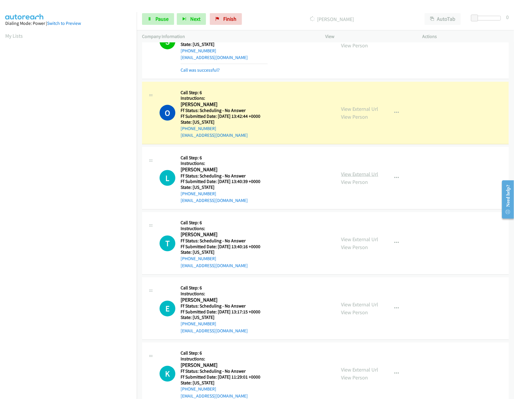
click at [363, 177] on link "View External Url" at bounding box center [360, 174] width 37 height 7
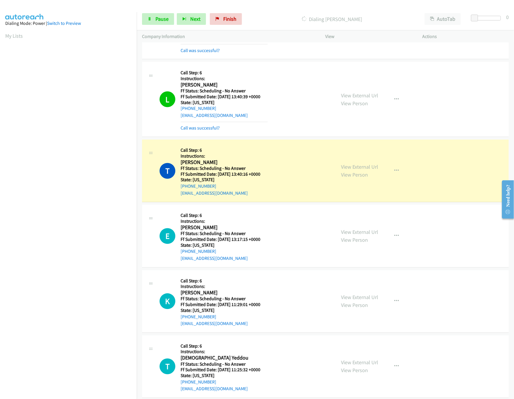
scroll to position [468, 0]
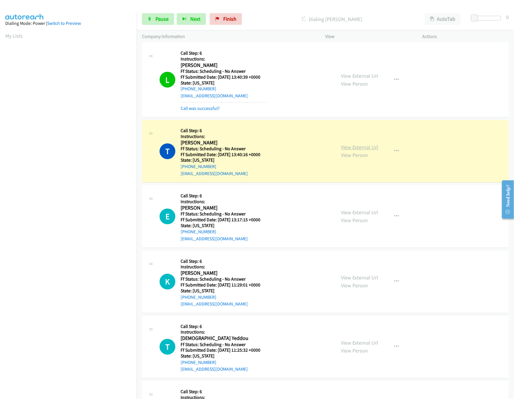
click at [346, 147] on link "View External Url" at bounding box center [360, 147] width 37 height 7
click at [368, 215] on link "View External Url" at bounding box center [360, 212] width 37 height 7
click at [360, 281] on link "View External Url" at bounding box center [360, 278] width 37 height 7
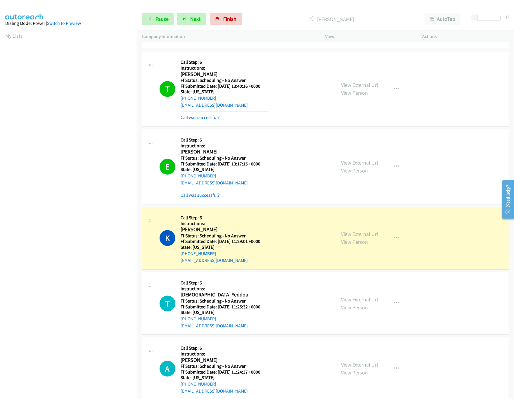
scroll to position [585, 0]
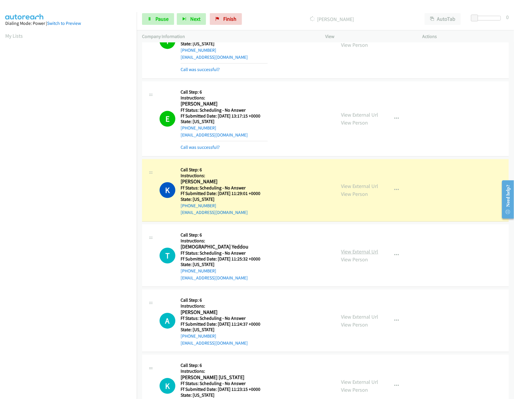
click at [368, 255] on link "View External Url" at bounding box center [360, 251] width 37 height 7
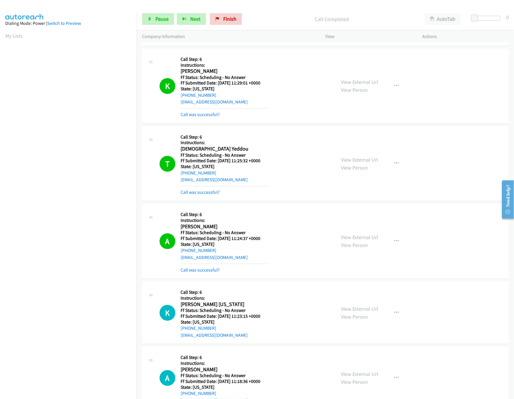
scroll to position [702, 0]
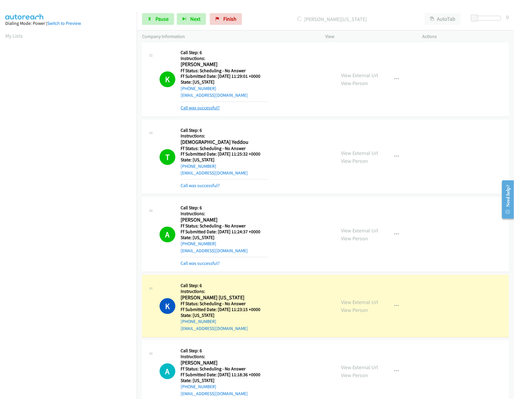
click at [202, 111] on link "Call was successful?" at bounding box center [200, 108] width 39 height 6
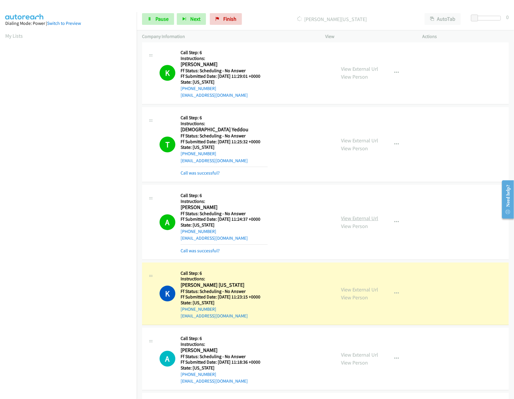
click at [359, 219] on link "View External Url" at bounding box center [360, 218] width 37 height 7
click at [358, 290] on link "View External Url" at bounding box center [360, 289] width 37 height 7
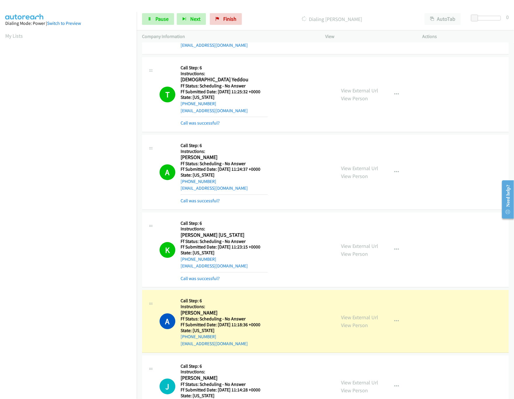
scroll to position [819, 0]
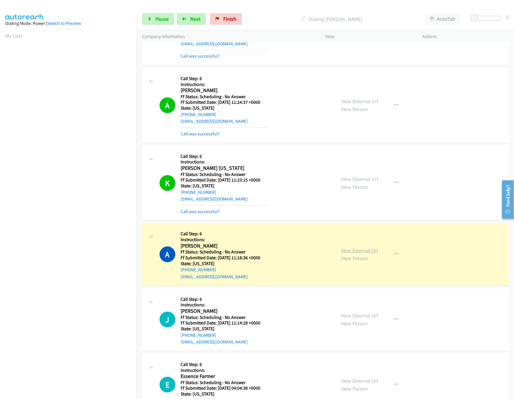
click at [370, 254] on link "View External Url" at bounding box center [360, 250] width 37 height 7
click at [147, 14] on link "Pause" at bounding box center [158, 19] width 32 height 12
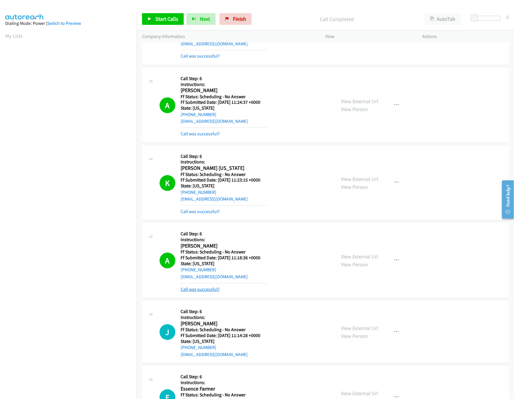
click at [208, 292] on link "Call was successful?" at bounding box center [200, 290] width 39 height 6
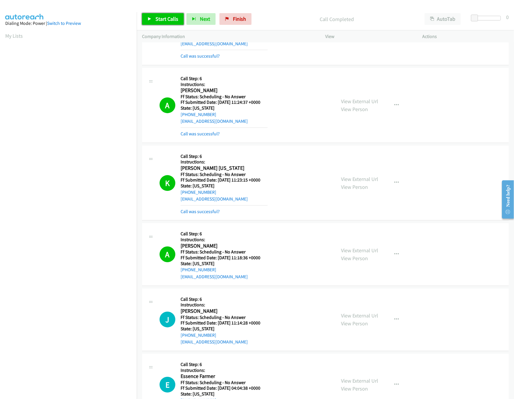
click at [165, 20] on span "Start Calls" at bounding box center [167, 18] width 23 height 7
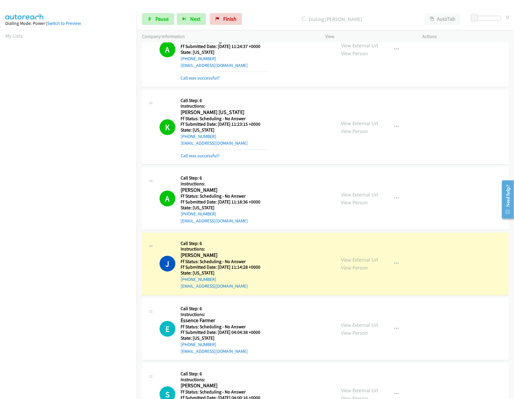
scroll to position [935, 0]
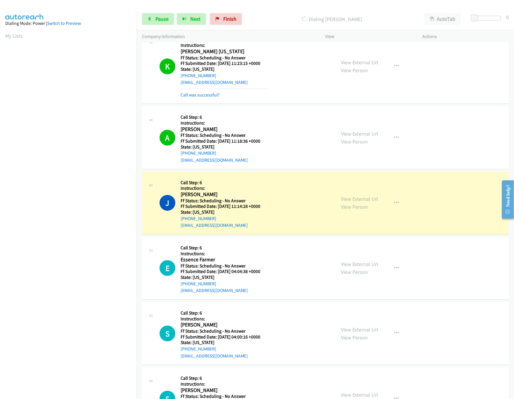
click at [359, 199] on div "View External Url View Person" at bounding box center [360, 203] width 37 height 16
click at [356, 202] on link "View External Url" at bounding box center [360, 199] width 37 height 7
click at [361, 268] on link "View External Url" at bounding box center [360, 264] width 37 height 7
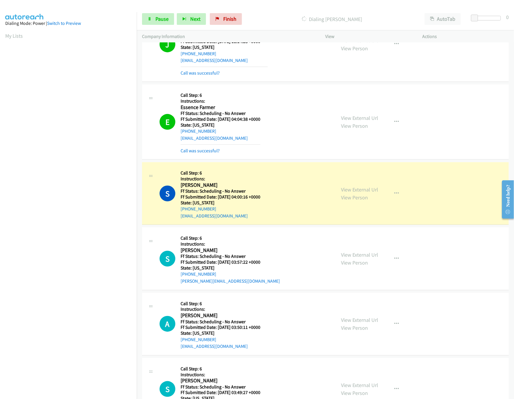
scroll to position [1170, 0]
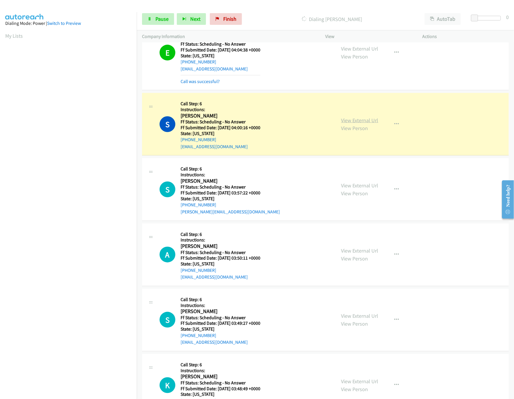
click at [356, 124] on link "View External Url" at bounding box center [360, 120] width 37 height 7
click at [366, 189] on link "View External Url" at bounding box center [360, 185] width 37 height 7
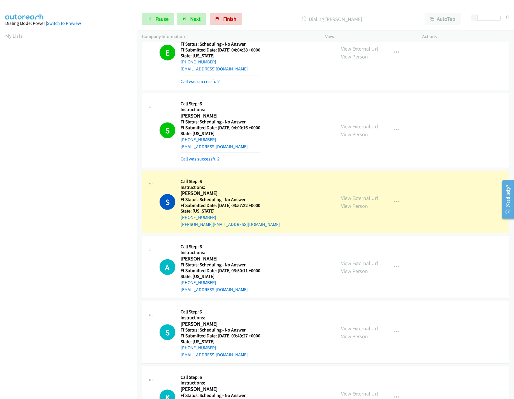
scroll to position [1286, 0]
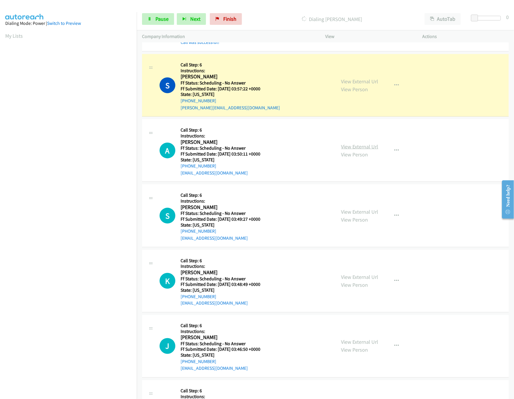
click at [347, 150] on link "View External Url" at bounding box center [360, 146] width 37 height 7
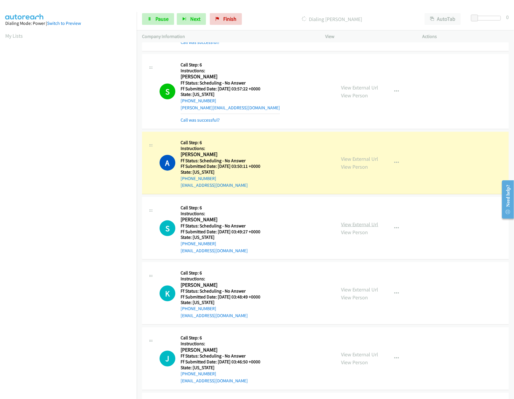
click at [352, 228] on link "View External Url" at bounding box center [360, 224] width 37 height 7
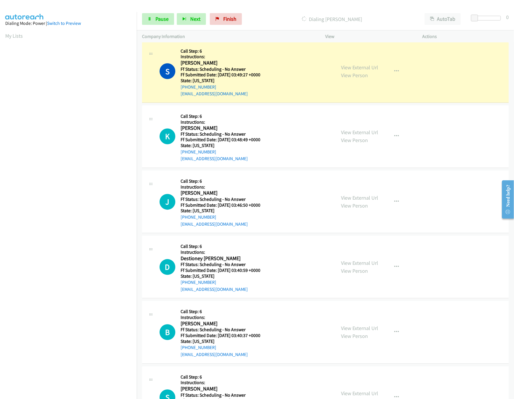
scroll to position [1462, 0]
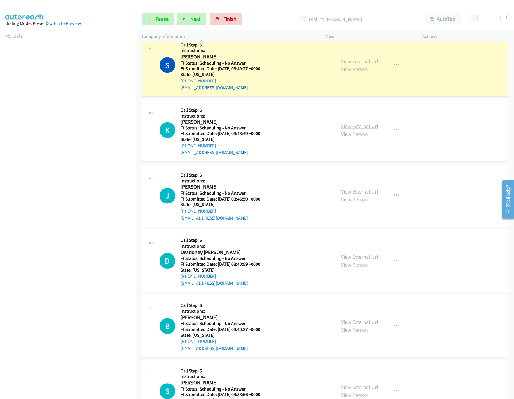
click at [352, 130] on link "View External Url" at bounding box center [360, 126] width 37 height 7
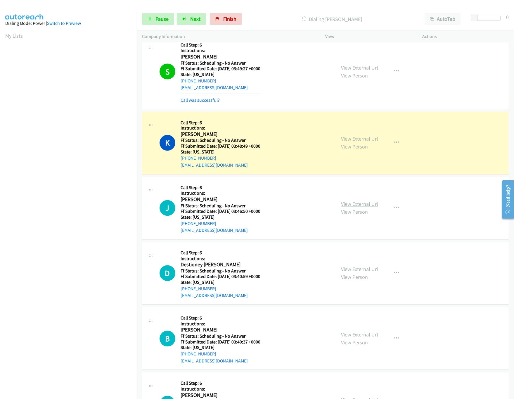
click at [346, 208] on link "View External Url" at bounding box center [360, 204] width 37 height 7
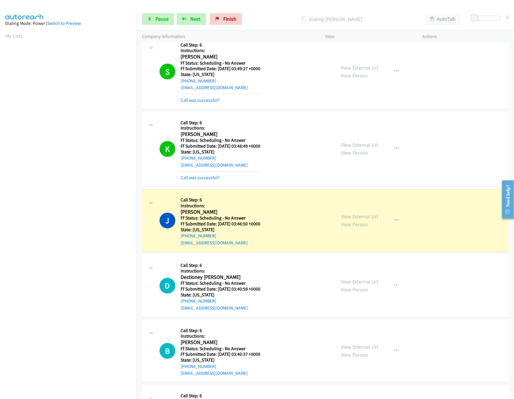
scroll to position [1521, 0]
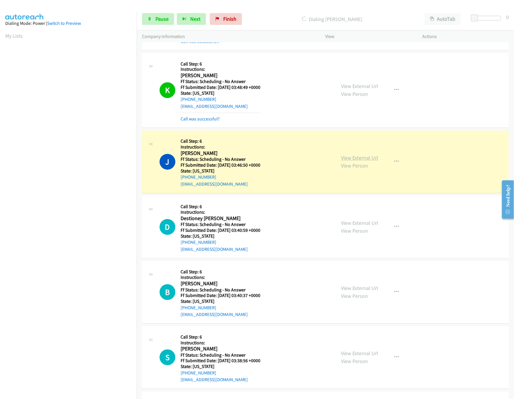
click at [349, 161] on link "View External Url" at bounding box center [360, 158] width 37 height 7
click at [367, 227] on link "View External Url" at bounding box center [360, 223] width 37 height 7
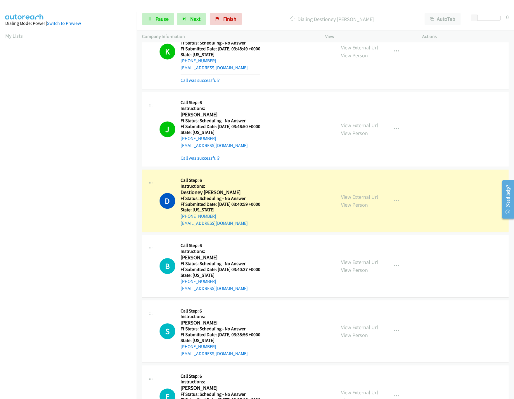
scroll to position [1579, 0]
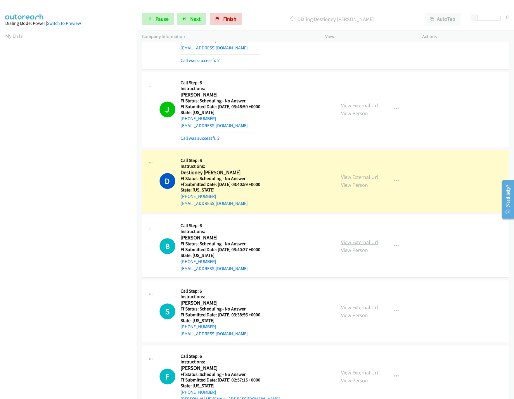
click at [352, 246] on link "View External Url" at bounding box center [360, 242] width 37 height 7
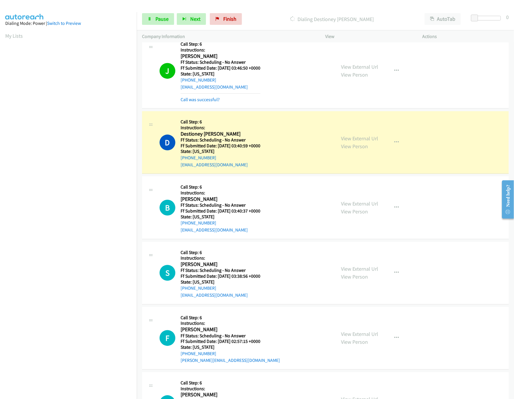
scroll to position [1637, 0]
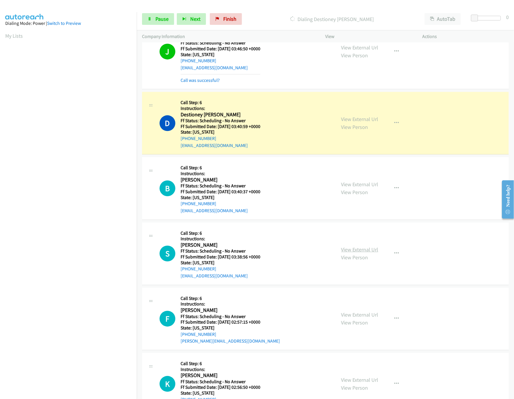
click at [356, 253] on link "View External Url" at bounding box center [360, 249] width 37 height 7
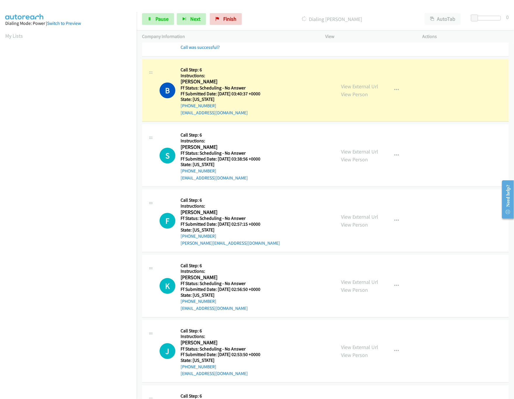
scroll to position [1755, 0]
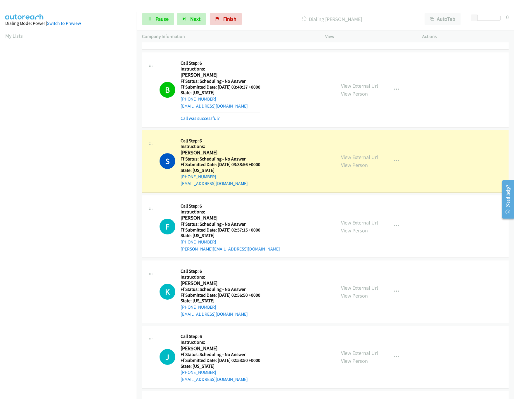
click at [353, 226] on link "View External Url" at bounding box center [360, 222] width 37 height 7
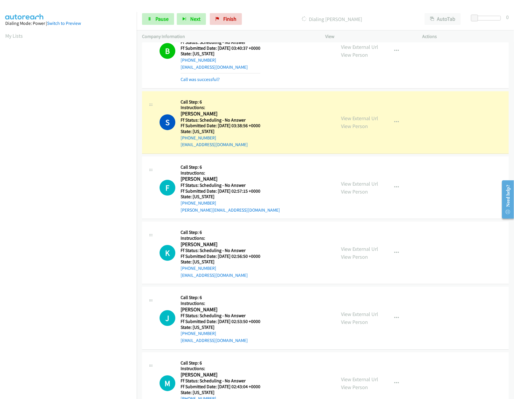
scroll to position [1813, 0]
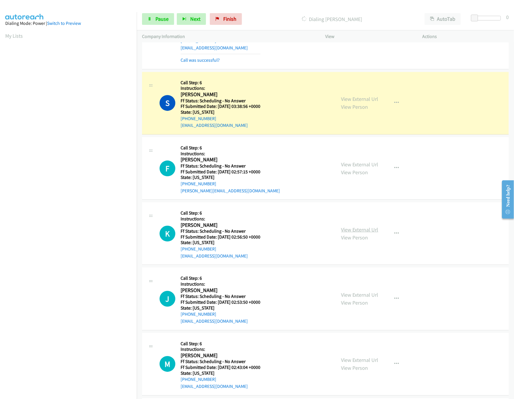
drag, startPoint x: 360, startPoint y: 241, endPoint x: 360, endPoint y: 237, distance: 3.5
click at [360, 241] on link "View Person" at bounding box center [355, 237] width 27 height 7
click at [362, 233] on link "View External Url" at bounding box center [360, 229] width 37 height 7
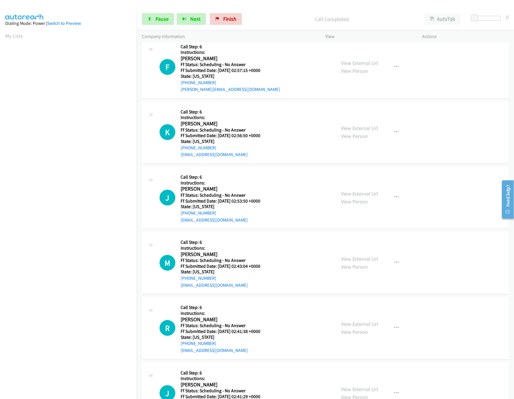
scroll to position [1930, 0]
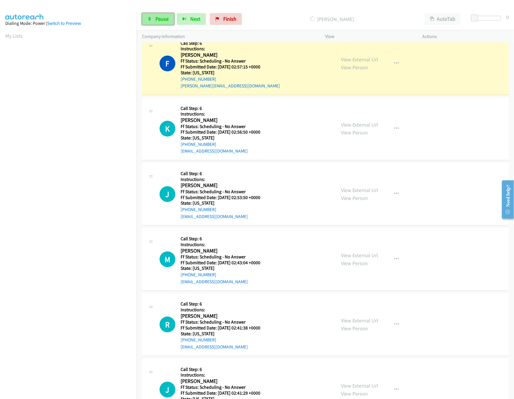
click at [154, 23] on link "Pause" at bounding box center [158, 19] width 32 height 12
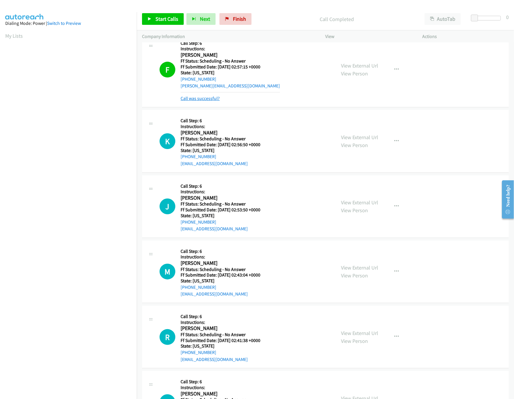
click at [200, 101] on link "Call was successful?" at bounding box center [200, 99] width 39 height 6
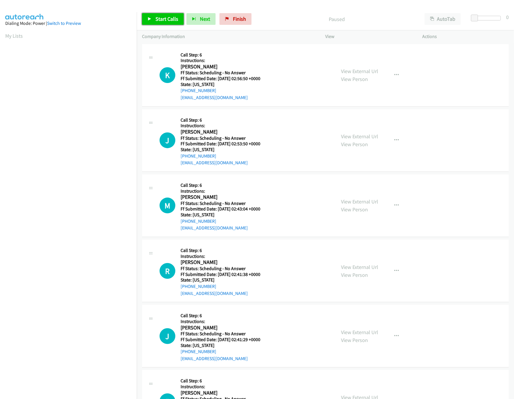
click at [162, 20] on span "Start Calls" at bounding box center [167, 18] width 23 height 7
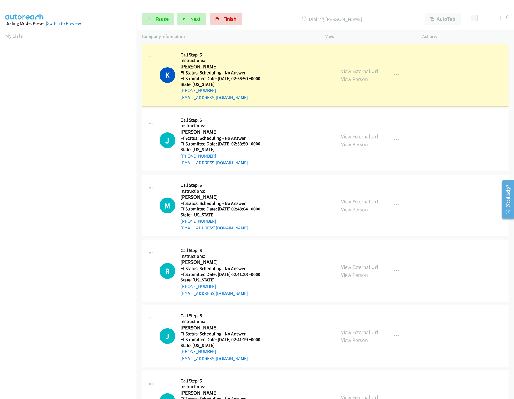
click at [353, 139] on link "View External Url" at bounding box center [360, 136] width 37 height 7
click at [167, 19] on span "Pause" at bounding box center [162, 18] width 13 height 7
click at [237, 18] on span "Finish" at bounding box center [239, 18] width 13 height 7
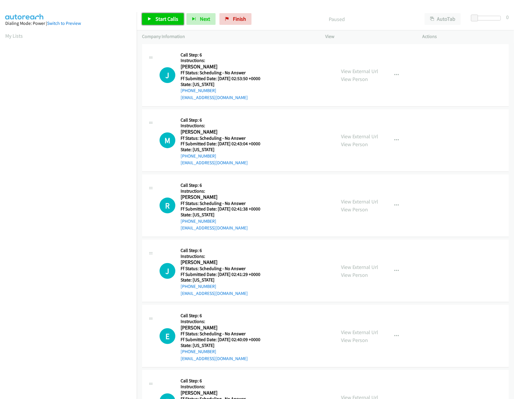
click at [164, 20] on span "Start Calls" at bounding box center [167, 18] width 23 height 7
click at [151, 13] on link "Pause" at bounding box center [158, 19] width 32 height 12
click at [156, 19] on span "Start Calls" at bounding box center [167, 18] width 23 height 7
click at [232, 16] on span "Finish" at bounding box center [229, 18] width 13 height 7
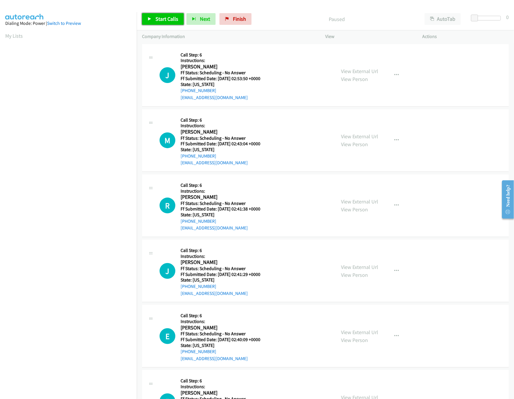
click at [169, 19] on span "Start Calls" at bounding box center [167, 18] width 23 height 7
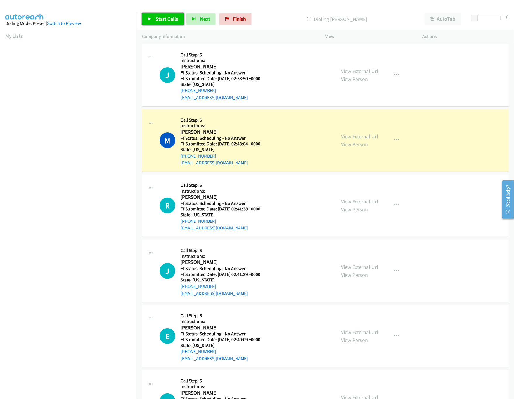
click at [172, 19] on span "Start Calls" at bounding box center [167, 18] width 23 height 7
click at [154, 19] on link "Pause" at bounding box center [158, 19] width 32 height 12
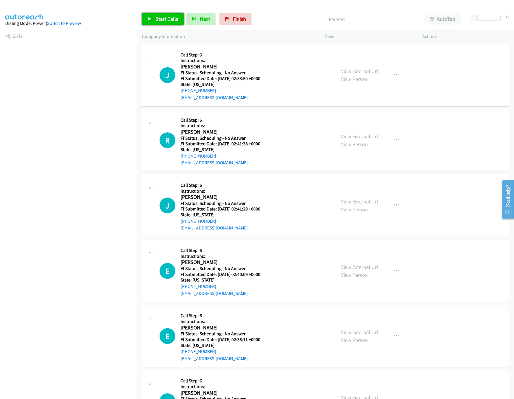
click at [152, 23] on link "Start Calls" at bounding box center [163, 19] width 42 height 12
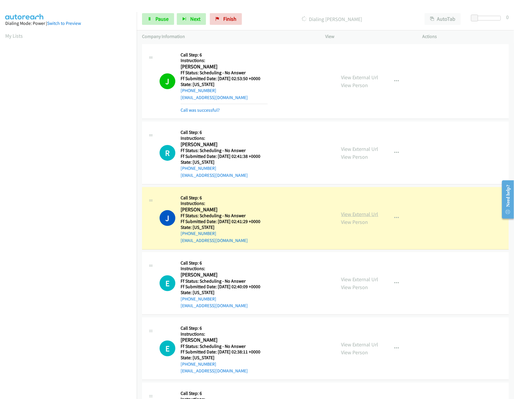
click at [371, 214] on link "View External Url" at bounding box center [360, 214] width 37 height 7
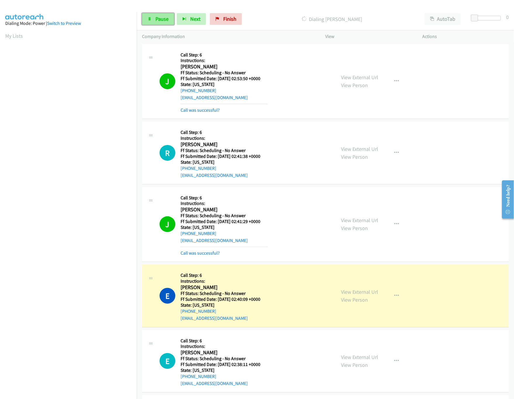
click at [168, 17] on span "Pause" at bounding box center [162, 18] width 13 height 7
click at [149, 12] on div "Start Calls Pause Next Finish Paused AutoTab AutoTab 0" at bounding box center [326, 19] width 378 height 23
click at [151, 14] on link "Start Calls" at bounding box center [163, 19] width 42 height 12
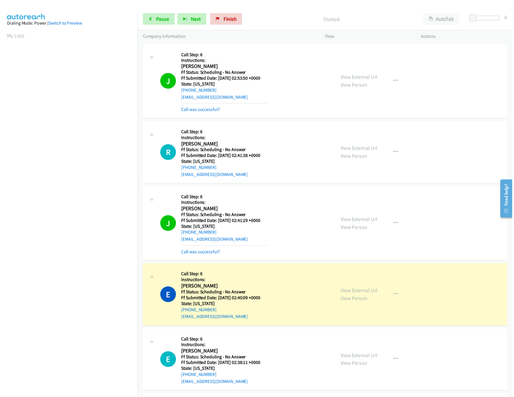
scroll to position [58, 0]
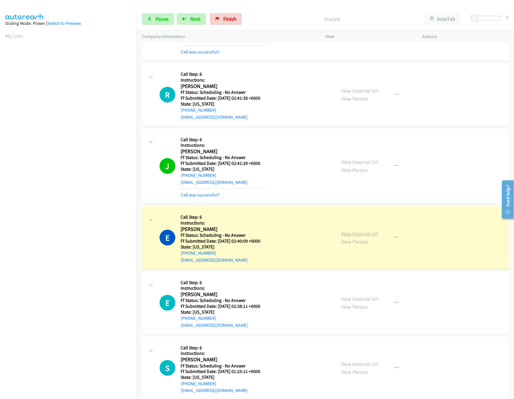
click at [363, 232] on link "View External Url" at bounding box center [360, 233] width 37 height 7
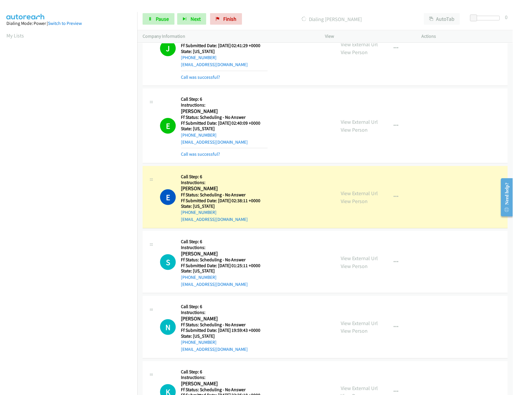
scroll to position [234, 0]
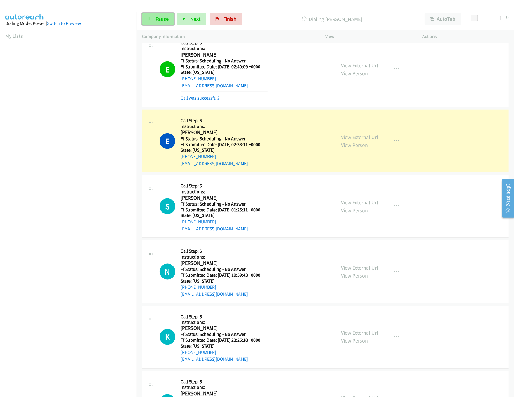
click at [165, 23] on link "Pause" at bounding box center [158, 19] width 32 height 12
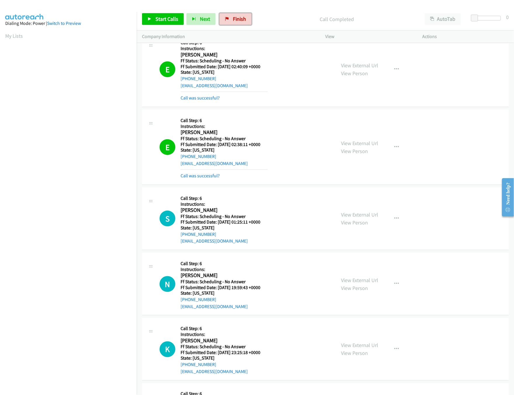
click at [239, 15] on link "Finish" at bounding box center [236, 19] width 32 height 12
